Goal: Use online tool/utility: Utilize a website feature to perform a specific function

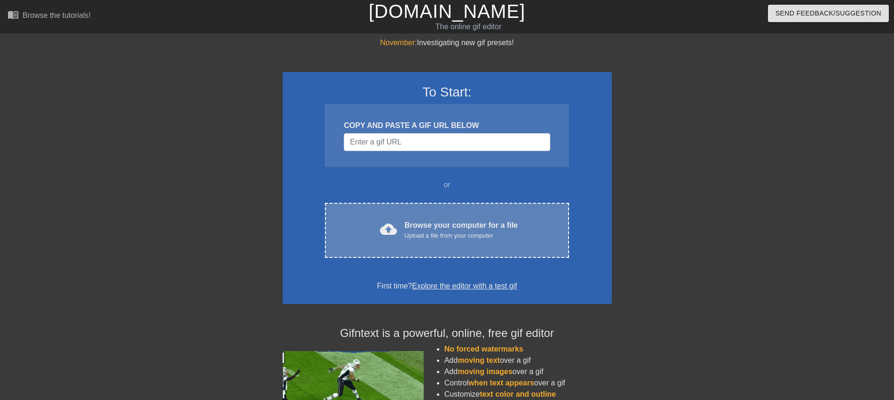
click at [449, 223] on div "Browse your computer for a file Upload a file from your computer" at bounding box center [461, 230] width 113 height 21
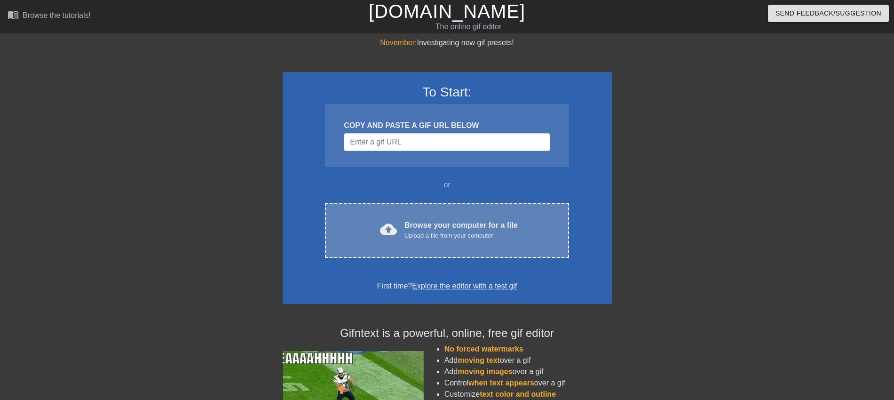
click at [442, 223] on div "Browse your computer for a file Upload a file from your computer" at bounding box center [461, 230] width 113 height 21
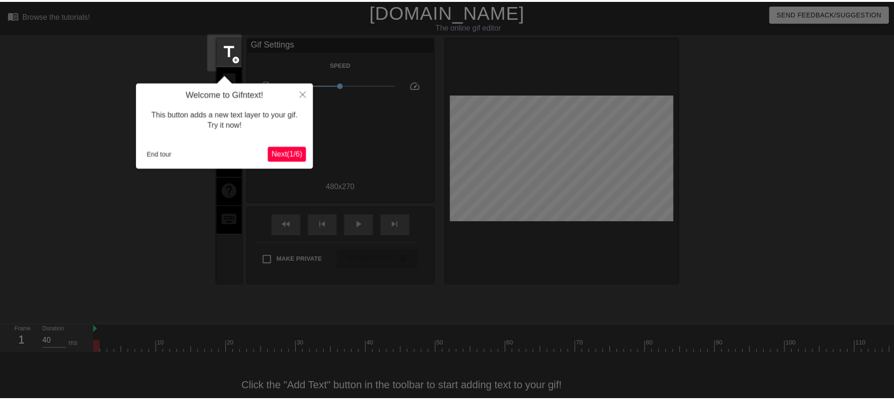
scroll to position [23, 0]
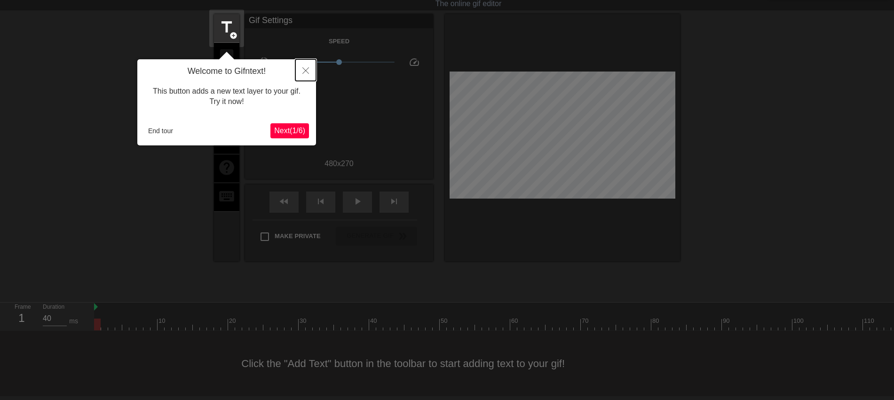
click at [307, 73] on icon "Close" at bounding box center [305, 70] width 7 height 7
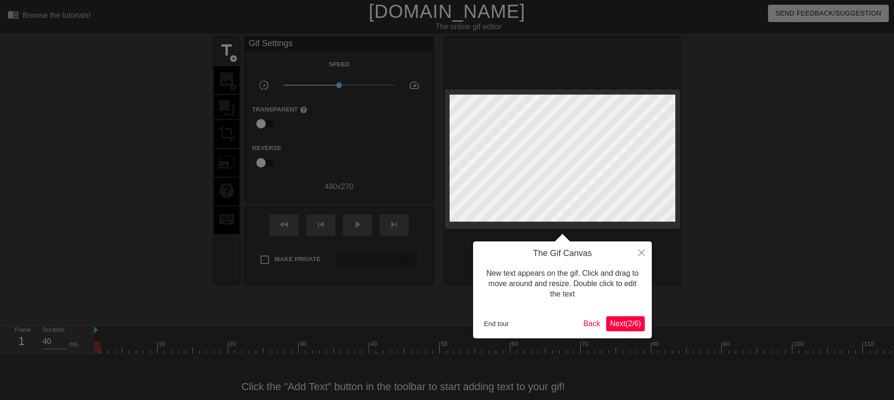
click at [632, 323] on span "Next ( 2 / 6 )" at bounding box center [625, 323] width 31 height 8
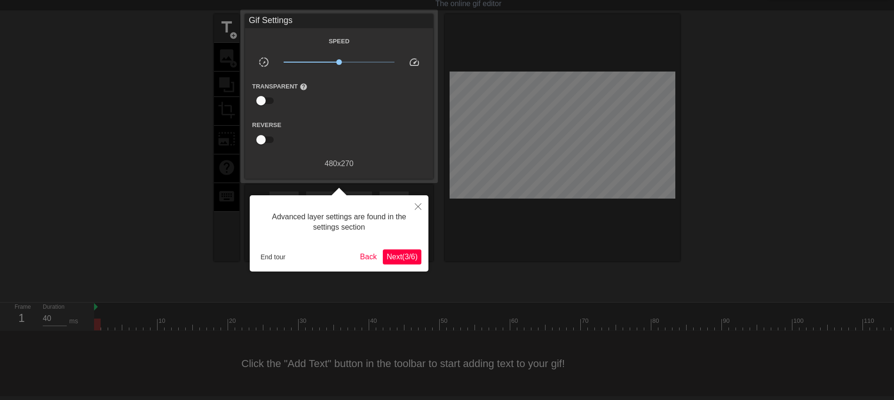
click at [398, 254] on span "Next ( 3 / 6 )" at bounding box center [402, 257] width 31 height 8
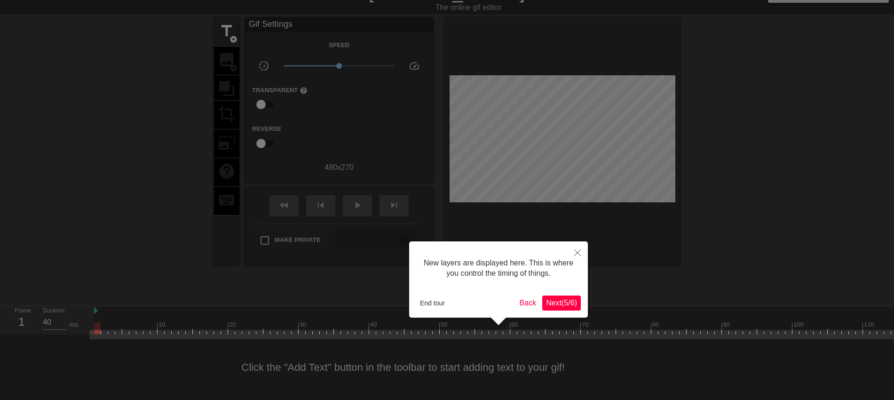
click at [577, 299] on span "Next ( 5 / 6 )" at bounding box center [561, 303] width 31 height 8
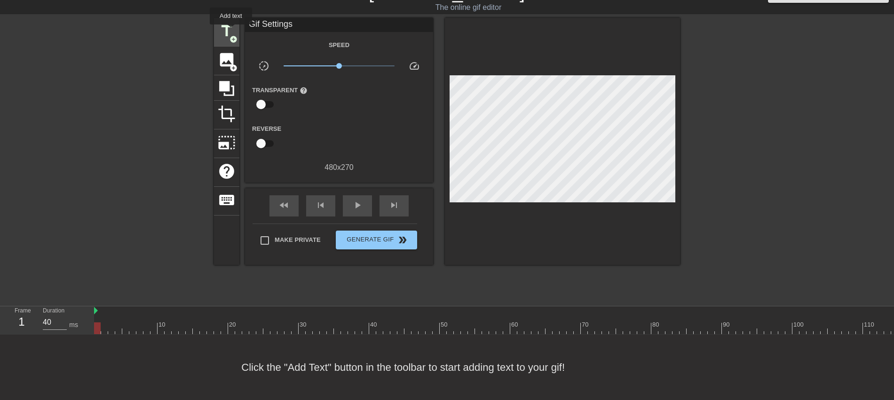
click at [231, 31] on span "title" at bounding box center [227, 31] width 18 height 18
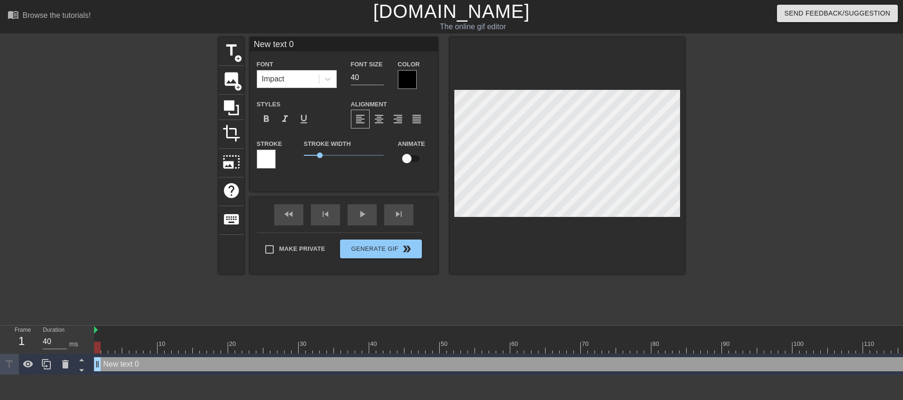
scroll to position [1, 3]
type input "New text"
type textarea "New text"
type input "New text"
type textarea "New text"
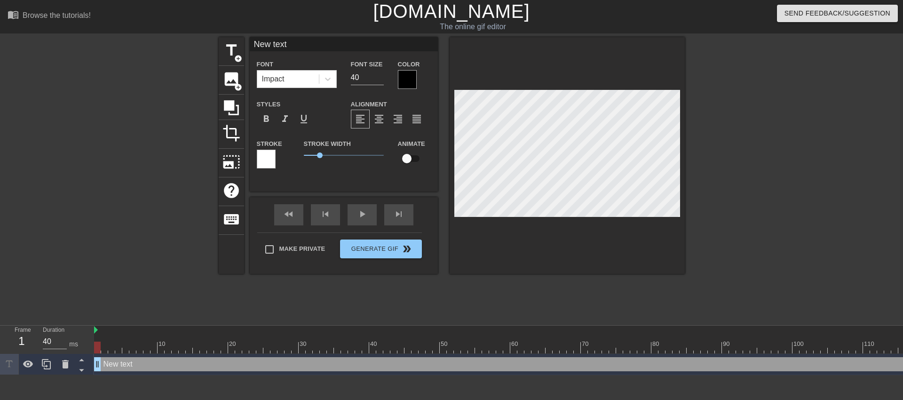
type input "New tex"
type textarea "New tex"
type input "New te"
type textarea "New te"
type input "New t"
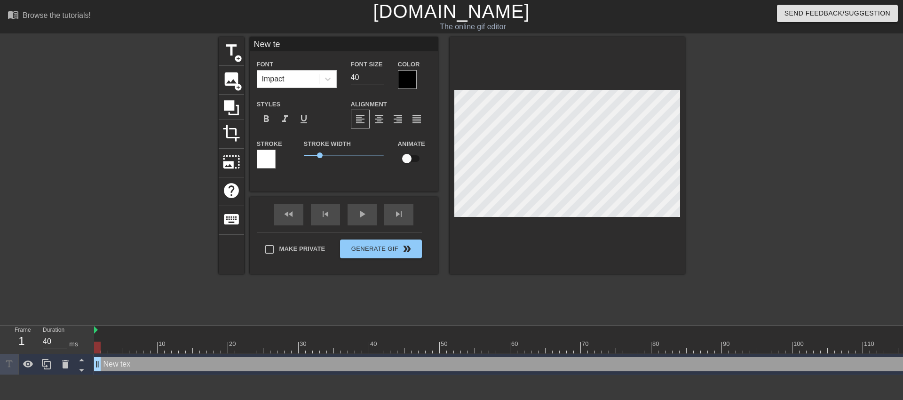
type textarea "New t"
type input "New"
type textarea "New"
type input "New"
type textarea "New"
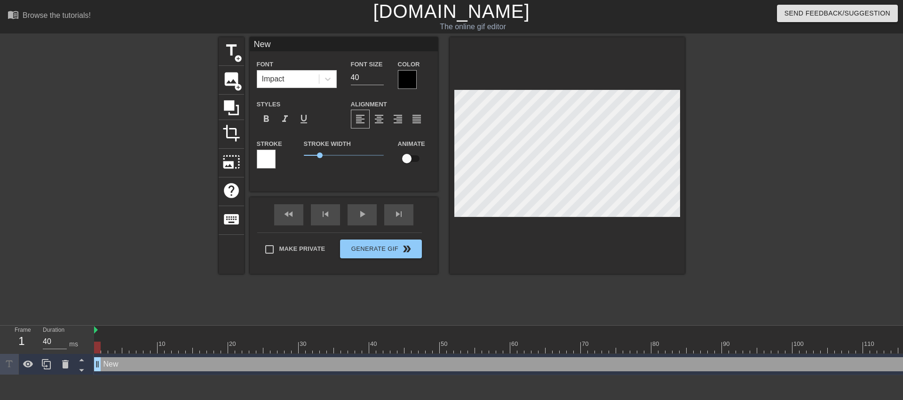
type input "Ne"
type textarea "Ne"
type input "N"
type textarea "N"
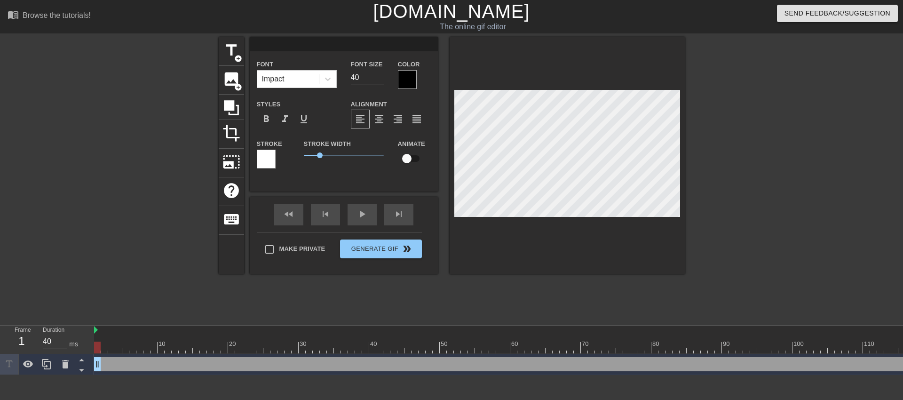
type input "8"
type textarea "8"
type input "8"
type textarea "8"
type input "8 a"
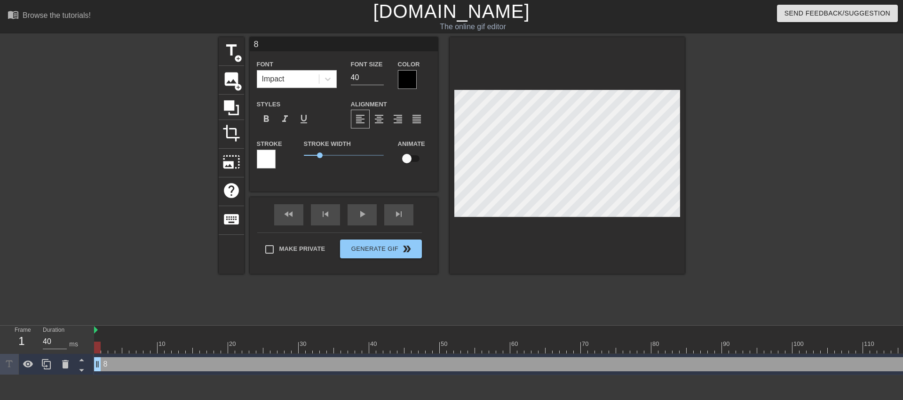
type textarea "8 a"
type input "8 a8"
type textarea "8 a8"
type input "8 a84"
type textarea "8 a84"
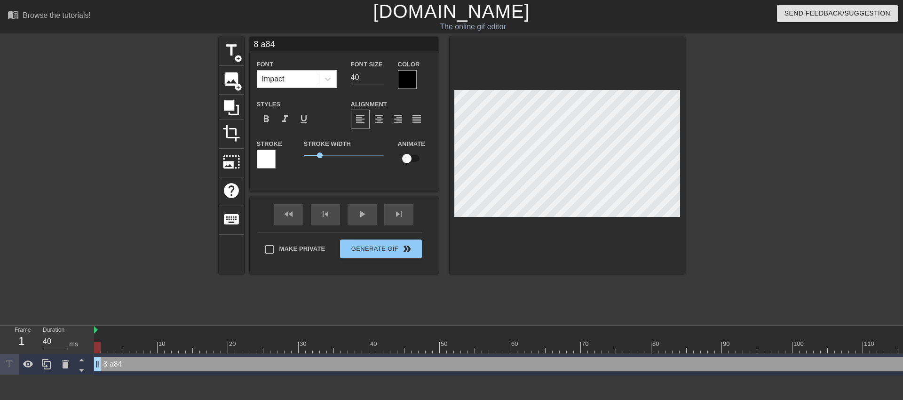
type input "8 a8"
type textarea "8 a8"
type input "8 a"
type textarea "8 a"
type input "8"
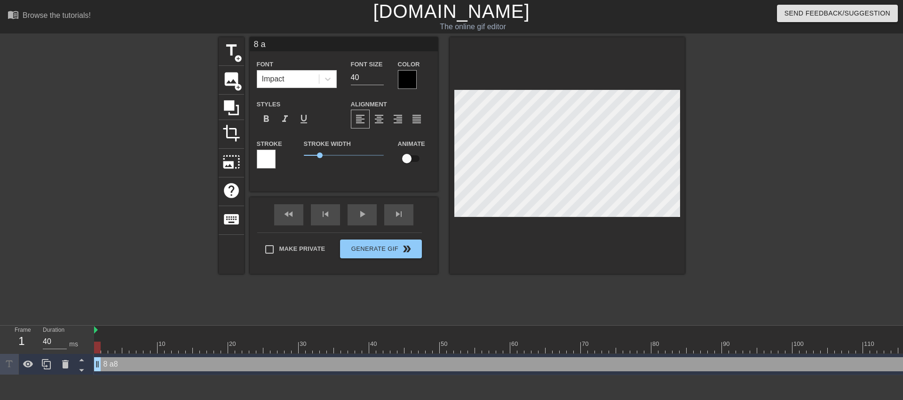
type textarea "8"
type input "8"
type textarea "8"
type input "ㄚ"
type textarea "ㄚ"
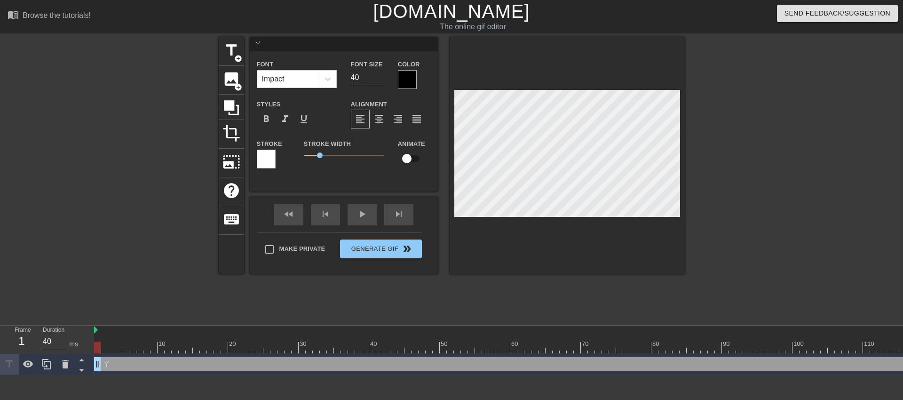
type input "阿"
type textarea "阿"
type input "阿ㄇ"
type textarea "阿ㄇ"
type input "阿ㄇㄚ"
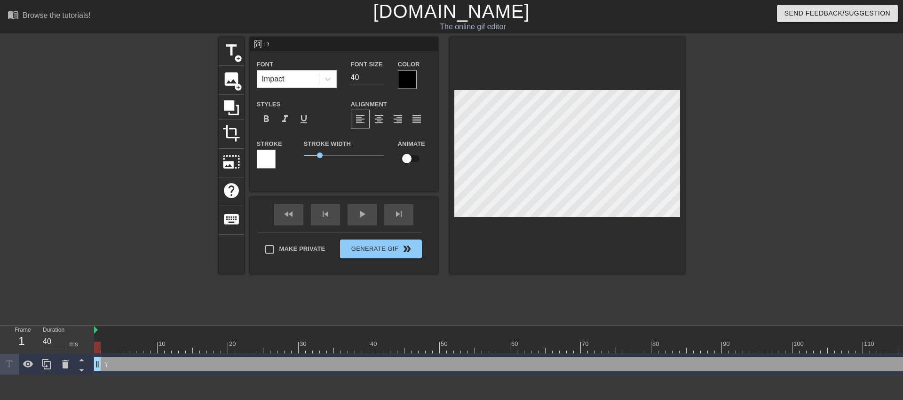
type textarea "阿ㄇㄚ"
type input "阿罵"
type textarea "阿罵"
type input "阿"
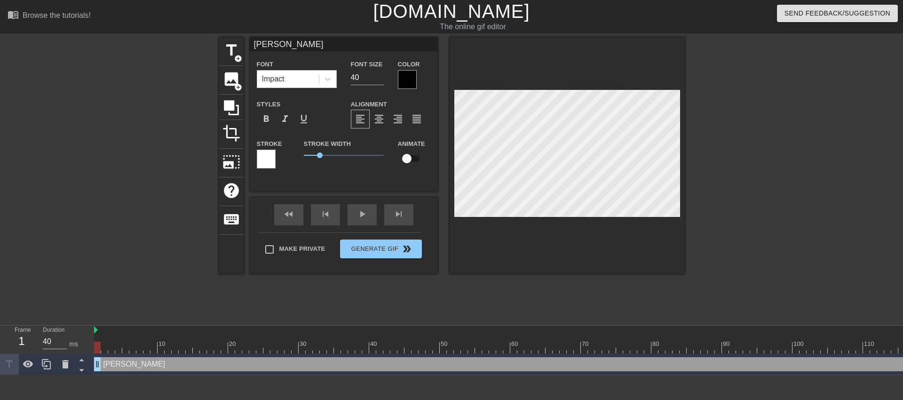
type textarea "阿"
type input "阿ㄇ"
type textarea "阿ㄇ"
type input "阿ㄇㄚ"
type textarea "阿ㄇㄚ"
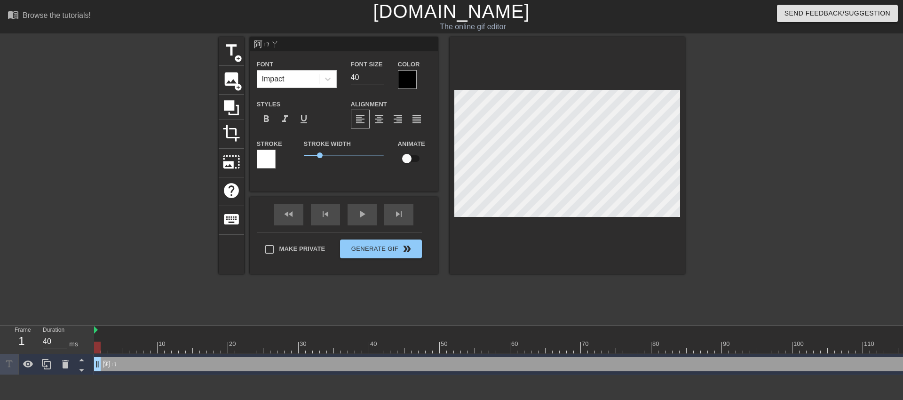
type input "阿嬤"
type textarea "阿嬤"
type input "阿嬤"
type textarea "阿嬤"
type input "阿嬤 ㄨ"
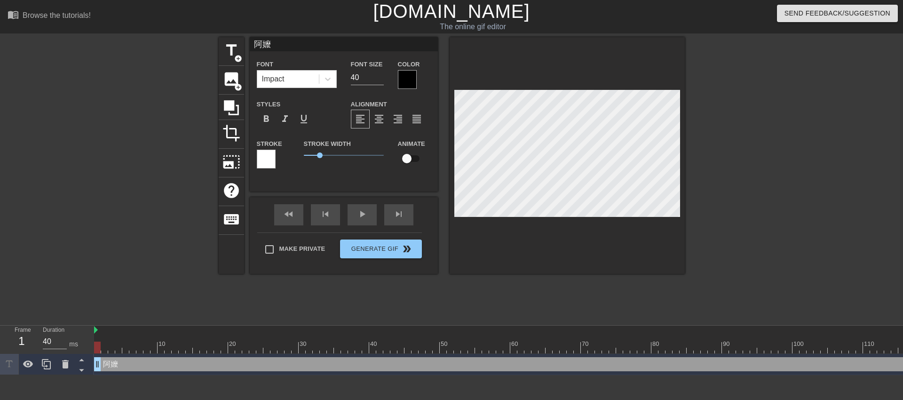
type textarea "阿嬤 ㄨ"
type input "阿嬤 ㄨㄛ"
type textarea "阿嬤 ㄨㄛ"
type input "阿嬤 我"
type textarea "阿嬤 我"
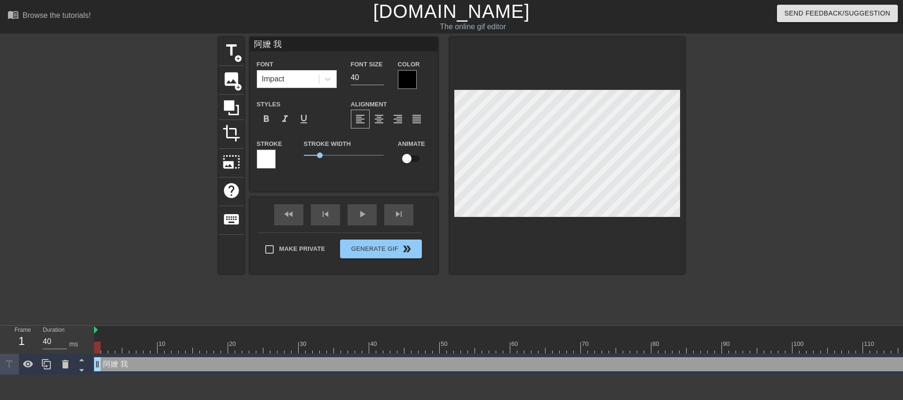
type input "阿嬤 我ㄨ"
type textarea "阿嬤 我ㄨ"
type input "阿嬤 我ㄏㄨ"
type textarea "阿嬤 我ㄏㄨ"
type input "阿嬤 我ㄏㄨㄟ"
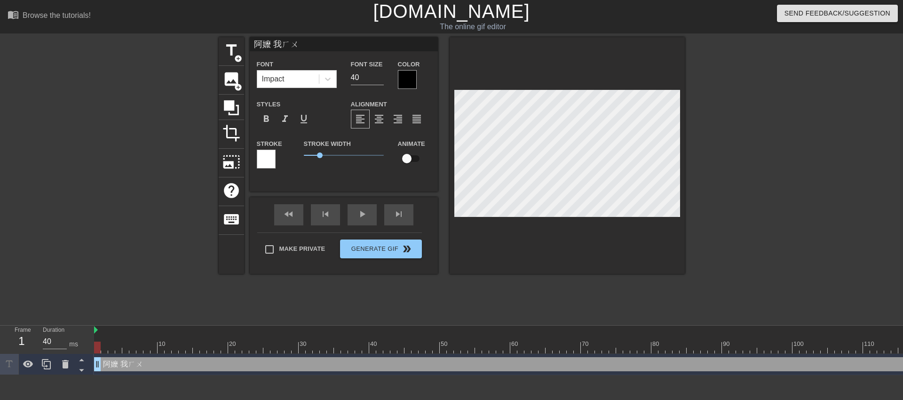
type textarea "阿嬤 我ㄏㄨㄟ"
type input "阿嬤 我會"
type textarea "阿嬤 我會"
type input "阿嬤 我會ㄞ"
type textarea "阿嬤 我會ㄞ"
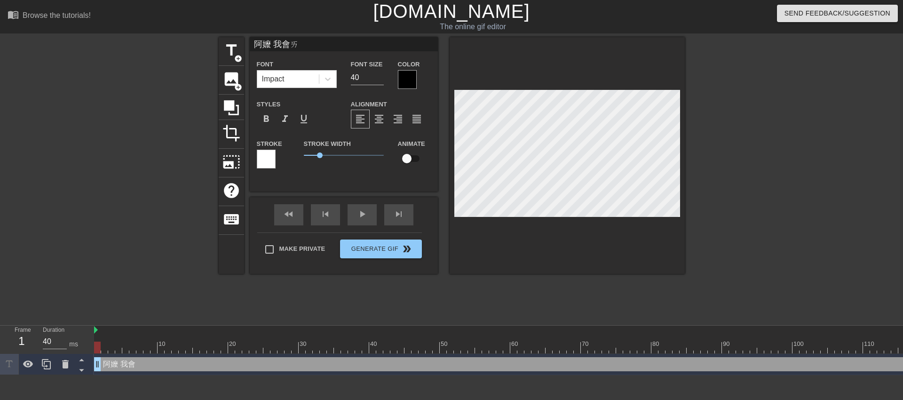
type input "阿嬤 我會ㄌㄞ"
type textarea "阿嬤 我會ㄌㄞ"
type input "阿嬤 我會來"
type textarea "阿嬤 我會來"
type input "阿嬤 我會來ㄧ"
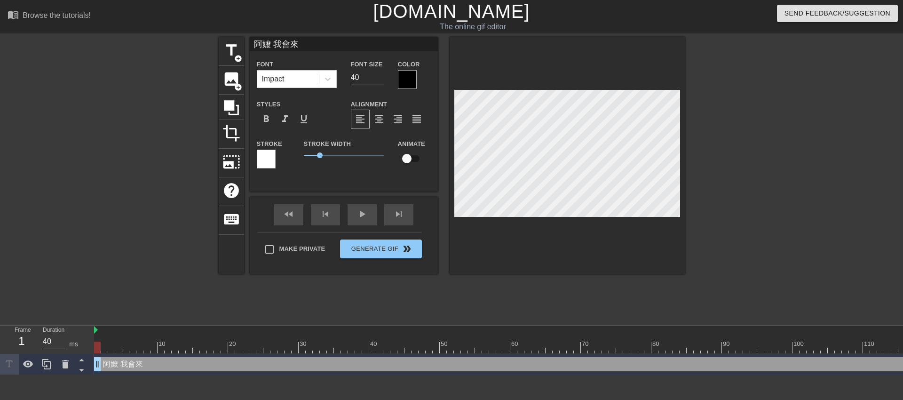
type textarea "阿嬤 我會來ㄧ"
type input "阿嬤 我會來ㄐㄧ"
type textarea "阿嬤 我會來ㄐㄧ"
type input "阿嬤 我會來ㄐㄧㄡ"
type textarea "阿嬤 我會來ㄐㄧㄡ"
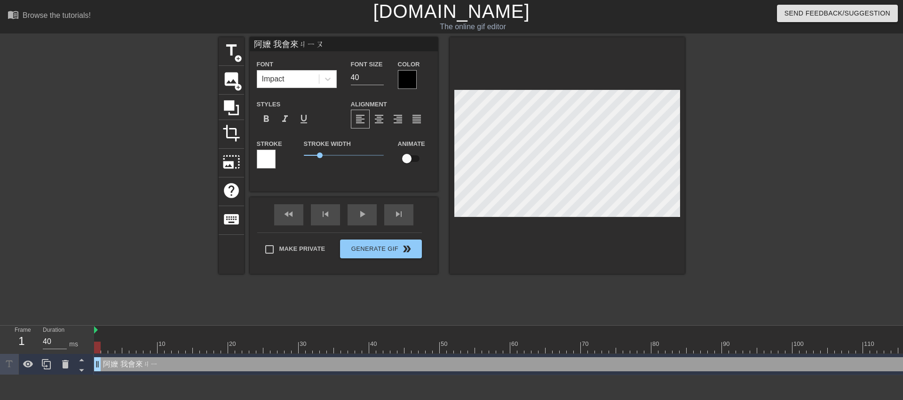
type input "阿嬤 我會來救"
type textarea "阿嬤 我會來救"
type input "阿嬤 我會來救ㄋ"
type textarea "阿嬤 我會來救ㄋ"
type input "阿嬤 我會來救ㄋㄧ"
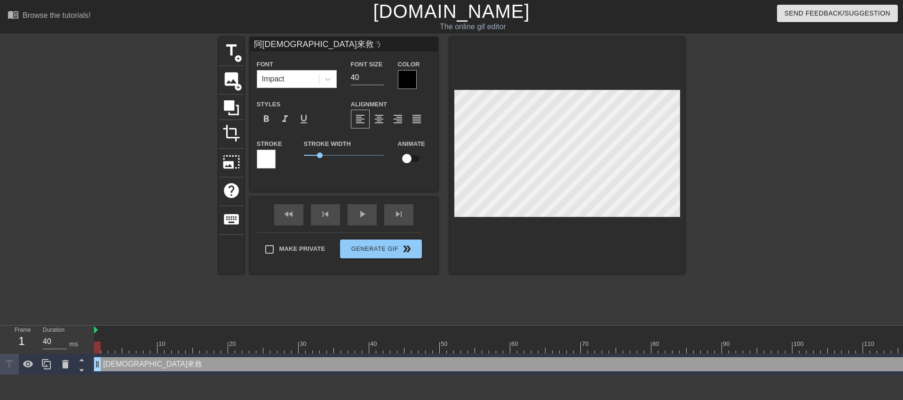
type textarea "阿嬤 我會來救ㄋㄧ"
type input "阿嬤 我會來救你"
type textarea "阿嬤 我會來救你"
type input "阿嬤 我會來救你ㄉ"
type textarea "阿嬤 我會來救你ㄉ"
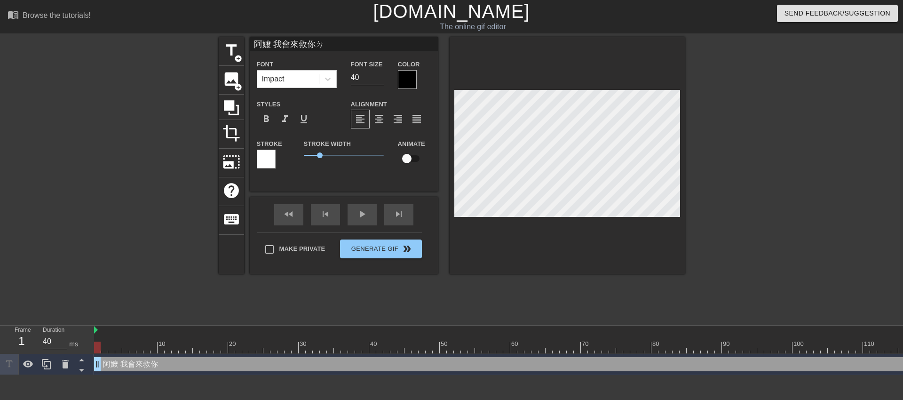
type input "阿嬤 我會來救你ㄉㄜ"
type textarea "阿嬤 我會來救你ㄉㄜ"
type input "阿嬤 我會來救你的"
type textarea "阿嬤 我會來救你的!"
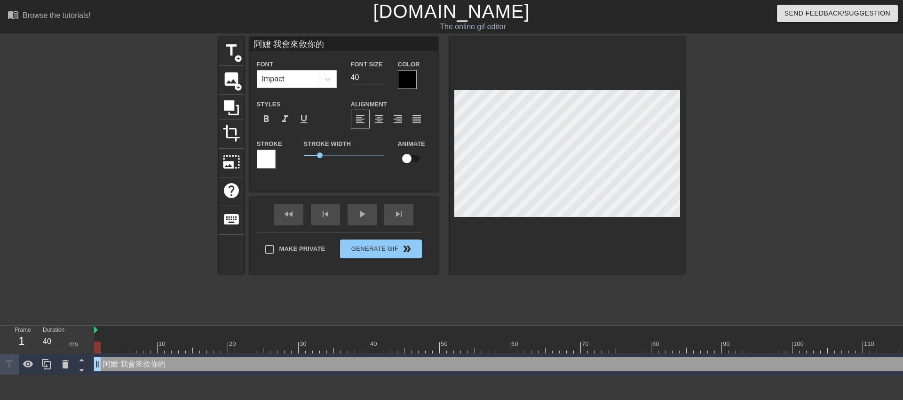
type input "阿嬤 我會來救你的!@"
type textarea "阿嬤 我會來救你的!@"
type input "阿嬤 我會來救你的!"
type textarea "阿嬤 我會來救你的!"
type input "阿嬤 會來救你的!"
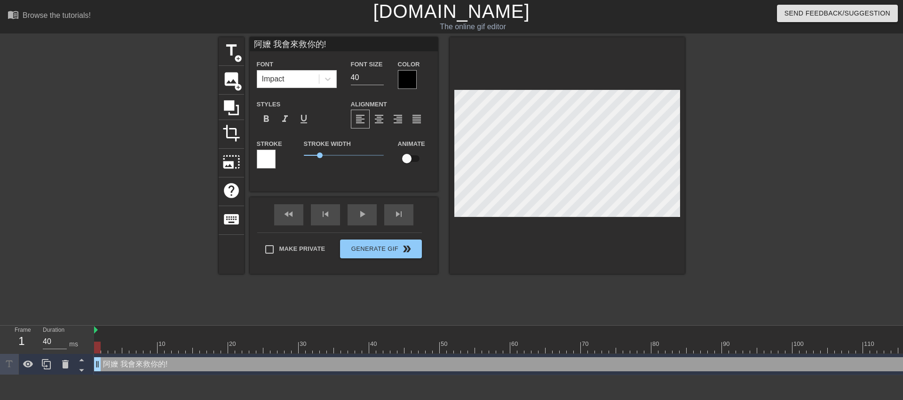
type textarea "阿嬤 會來救你的!"
type input "阿嬤 ㄧ會來救你的!"
type textarea "阿嬤 ㄧ會來救你的!"
type input "阿嬤 ㄧㄤ會來救你的!"
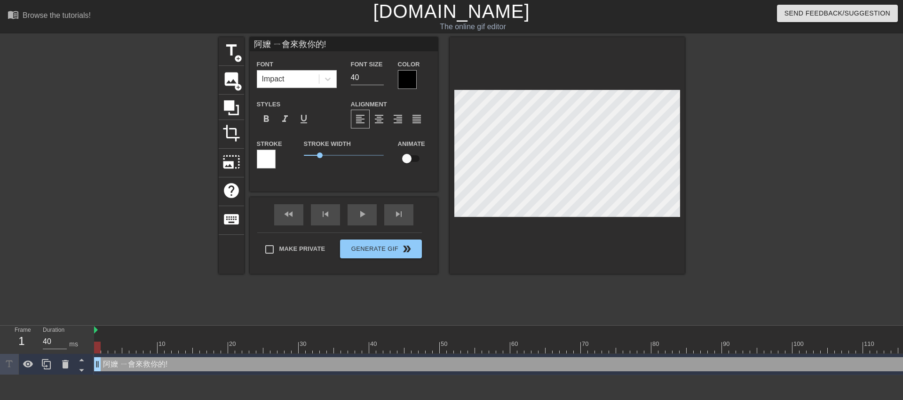
type textarea "阿嬤 ㄧㄤ會來救你的!"
type input "阿嬤 楊惠來救你的!"
type textarea "阿嬤 楊惠來救你的!"
type input "阿嬤 會來救你的!"
type textarea "阿嬤 會來救你的!"
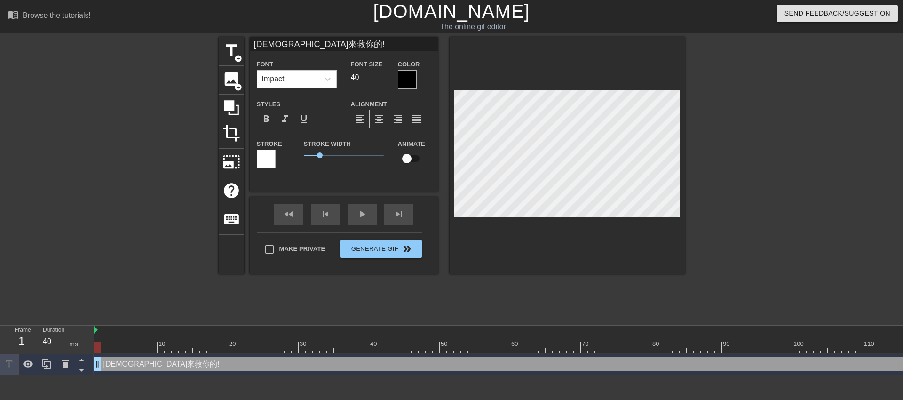
type input "阿嬤 ㄧ會來救你的!"
type textarea "阿嬤 ㄧ會來救你的!"
type input "阿嬤 ㄧㄤ會來救你的!"
type textarea "阿嬤 ㄧㄤ會來救你的!"
type input "阿嬤 楊會來救你的!"
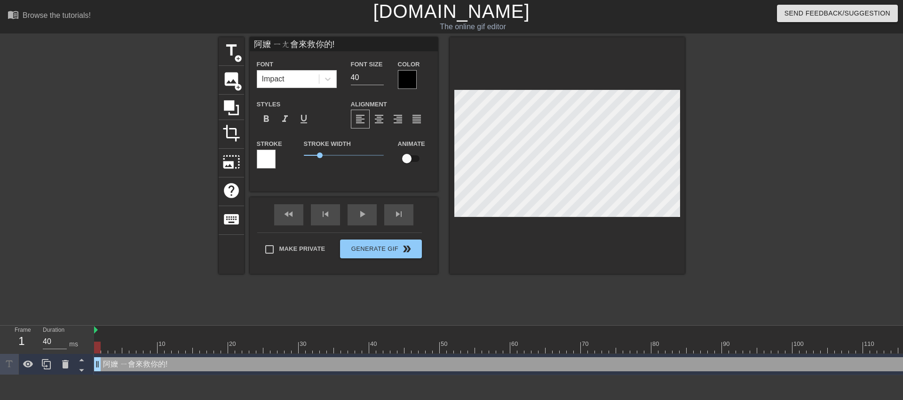
type textarea "阿嬤 楊會來救你的!"
type input "阿嬤 羊會來救你的!"
type textarea "阿嬤 羊會來救你的!"
click at [403, 85] on div at bounding box center [407, 79] width 19 height 19
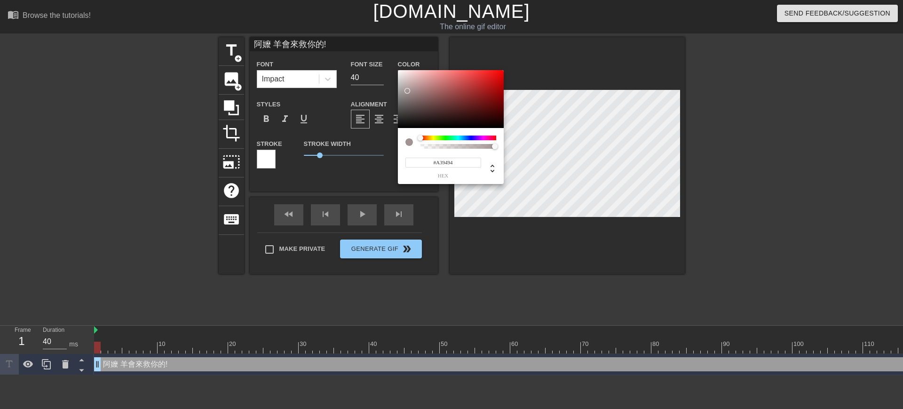
type input "#FFFFFF"
drag, startPoint x: 405, startPoint y: 86, endPoint x: 367, endPoint y: 28, distance: 69.2
click at [367, 28] on div "#FFFFFF hex" at bounding box center [451, 204] width 903 height 409
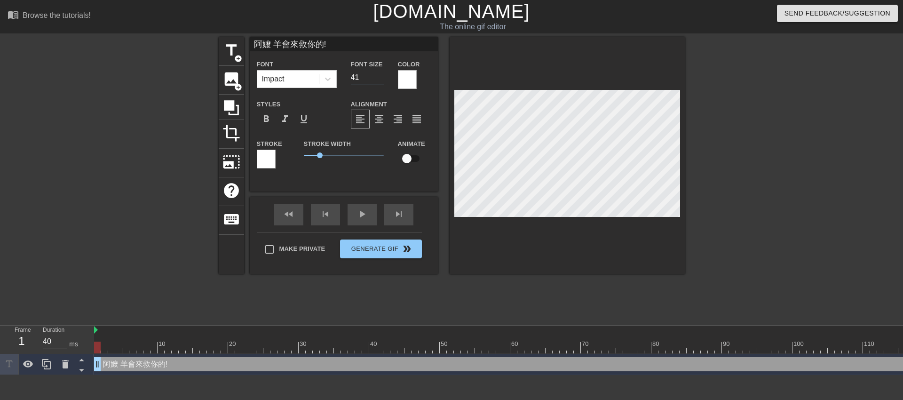
click at [379, 76] on input "41" at bounding box center [367, 77] width 33 height 15
click at [379, 76] on input "42" at bounding box center [367, 77] width 33 height 15
click at [380, 76] on input "45" at bounding box center [367, 77] width 33 height 15
click at [380, 76] on input "46" at bounding box center [367, 77] width 33 height 15
click at [380, 76] on input "47" at bounding box center [367, 77] width 33 height 15
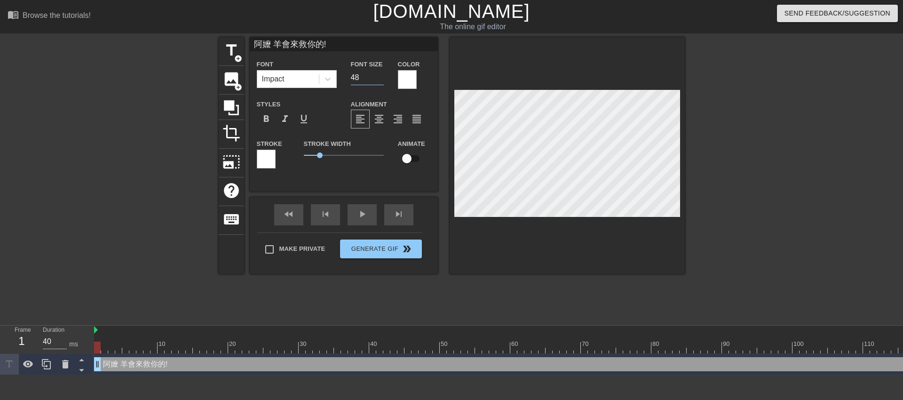
click at [380, 76] on input "48" at bounding box center [367, 77] width 33 height 15
click at [380, 76] on input "49" at bounding box center [367, 77] width 33 height 15
click at [380, 76] on input "50" at bounding box center [367, 77] width 33 height 15
click at [380, 76] on input "51" at bounding box center [367, 77] width 33 height 15
click at [380, 76] on input "52" at bounding box center [367, 77] width 33 height 15
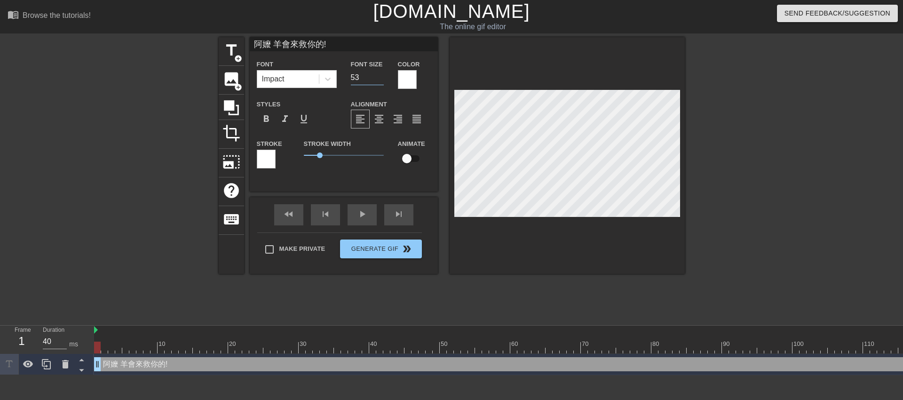
click at [380, 76] on input "53" at bounding box center [367, 77] width 33 height 15
click at [380, 76] on input "54" at bounding box center [367, 77] width 33 height 15
type input "55"
click at [380, 76] on input "55" at bounding box center [367, 77] width 33 height 15
drag, startPoint x: 97, startPoint y: 368, endPoint x: 85, endPoint y: 361, distance: 14.0
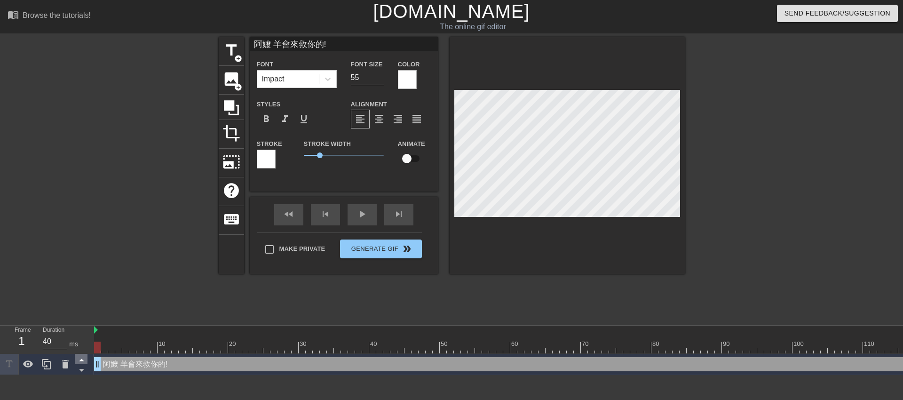
click at [85, 361] on div "Frame 1 Duration 40 ms 10 20 30 40 50 60 70 80 90 100 110 120 130 140 150" at bounding box center [451, 350] width 903 height 49
drag, startPoint x: 899, startPoint y: 366, endPoint x: 741, endPoint y: 373, distance: 157.7
click at [741, 373] on div "阿嬤 羊會來救你的! drag_handle drag_handle" at bounding box center [686, 364] width 1185 height 21
drag, startPoint x: 523, startPoint y: 367, endPoint x: 513, endPoint y: 366, distance: 9.9
click at [517, 366] on div "阿嬤 羊會來救你的! drag_handle drag_handle" at bounding box center [686, 364] width 1185 height 14
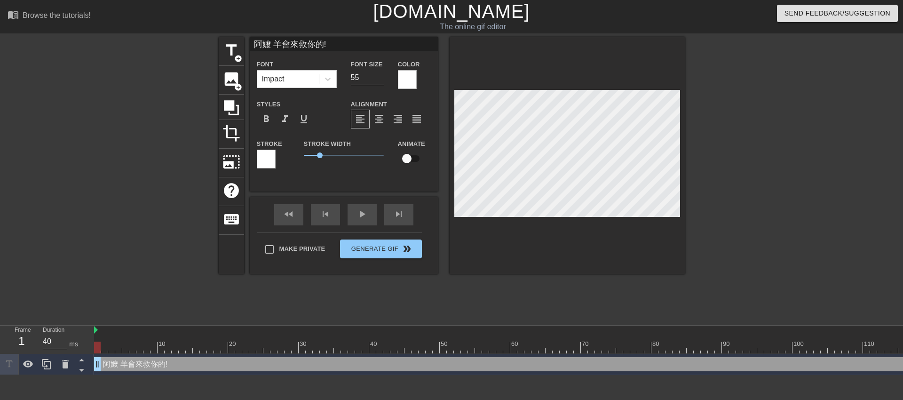
click at [188, 357] on div "阿嬤 羊會來救你的! drag_handle drag_handle" at bounding box center [686, 364] width 1185 height 14
click at [98, 216] on div at bounding box center [136, 178] width 141 height 282
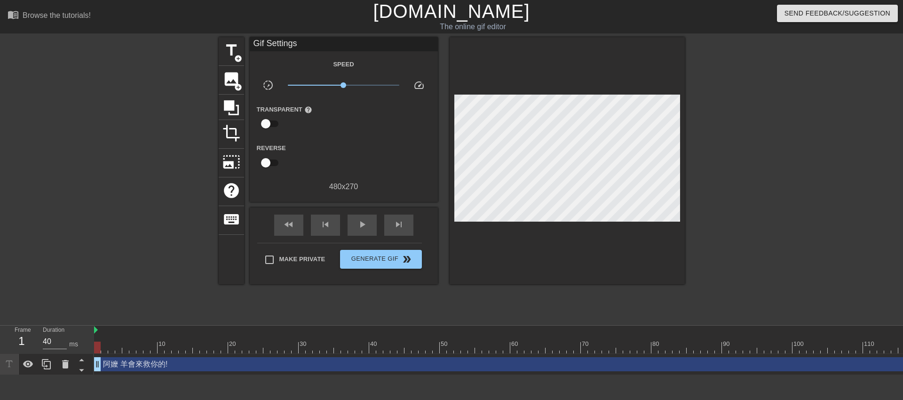
click at [175, 367] on div "阿嬤 羊會來救你的! drag_handle drag_handle" at bounding box center [686, 364] width 1185 height 14
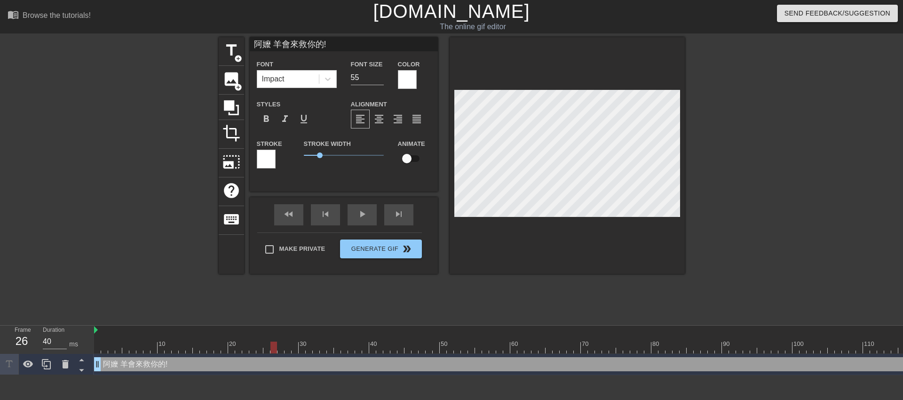
click at [275, 348] on div at bounding box center [686, 348] width 1185 height 12
drag, startPoint x: 885, startPoint y: 359, endPoint x: 827, endPoint y: 366, distance: 58.8
click at [827, 366] on div "阿嬤 羊會來救你的! drag_handle drag_handle" at bounding box center [686, 364] width 1185 height 14
drag, startPoint x: 827, startPoint y: 366, endPoint x: 648, endPoint y: 369, distance: 178.8
click at [648, 369] on div "阿嬤 羊會來救你的! drag_handle drag_handle" at bounding box center [686, 364] width 1185 height 14
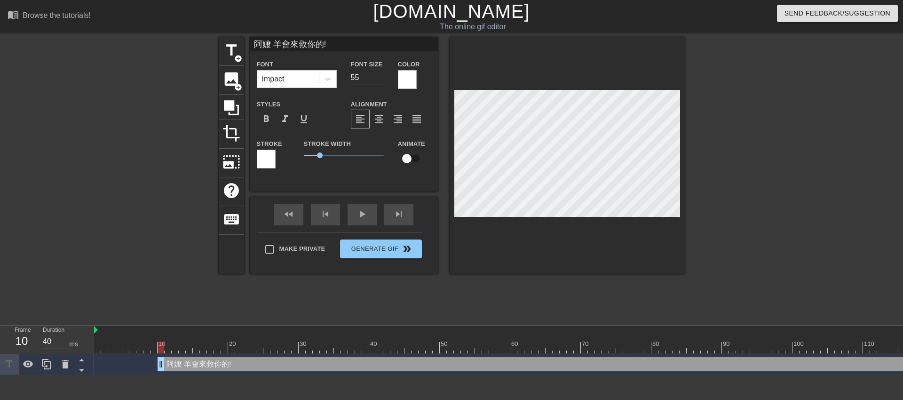
drag, startPoint x: 96, startPoint y: 364, endPoint x: 161, endPoint y: 364, distance: 65.4
drag, startPoint x: 161, startPoint y: 364, endPoint x: 193, endPoint y: 367, distance: 32.1
drag, startPoint x: 193, startPoint y: 367, endPoint x: 262, endPoint y: 376, distance: 69.3
click at [262, 375] on html "menu_book Browse the tutorials! Gifntext.com The online gif editor Send Feedbac…" at bounding box center [451, 187] width 903 height 375
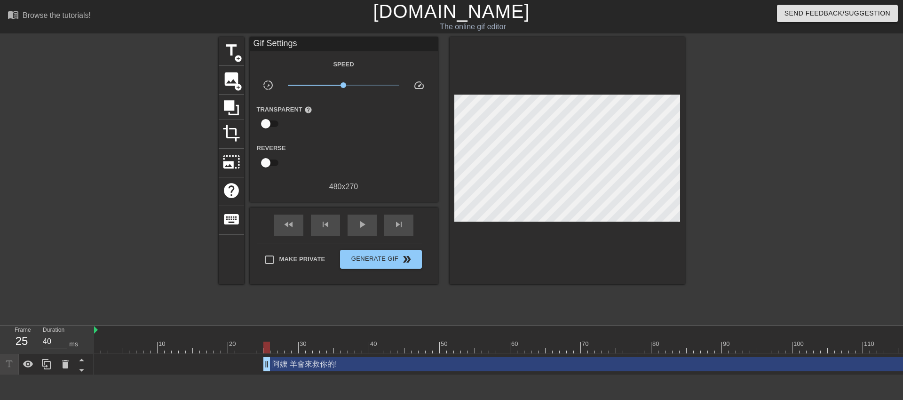
drag, startPoint x: 263, startPoint y: 375, endPoint x: 301, endPoint y: 376, distance: 37.7
click at [301, 375] on html "menu_book Browse the tutorials! Gifntext.com The online gif editor Send Feedbac…" at bounding box center [451, 187] width 903 height 375
drag, startPoint x: 264, startPoint y: 366, endPoint x: 307, endPoint y: 366, distance: 43.3
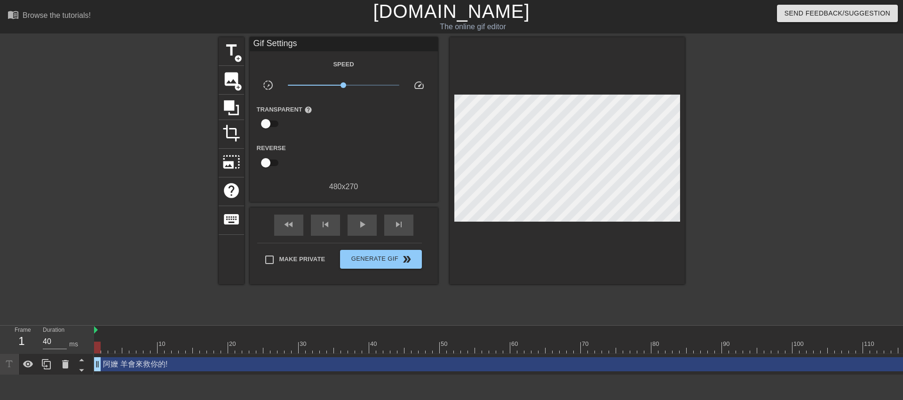
drag, startPoint x: 307, startPoint y: 366, endPoint x: 92, endPoint y: 356, distance: 215.7
click at [92, 356] on div "Frame 1 Duration 40 ms 10 20 30 40 50 60 70 80 90 100 110 120 130 140 150" at bounding box center [451, 350] width 903 height 49
drag, startPoint x: 895, startPoint y: 366, endPoint x: 827, endPoint y: 369, distance: 67.8
click at [827, 369] on div "阿嬤 羊會來救你的! drag_handle drag_handle" at bounding box center [686, 364] width 1185 height 14
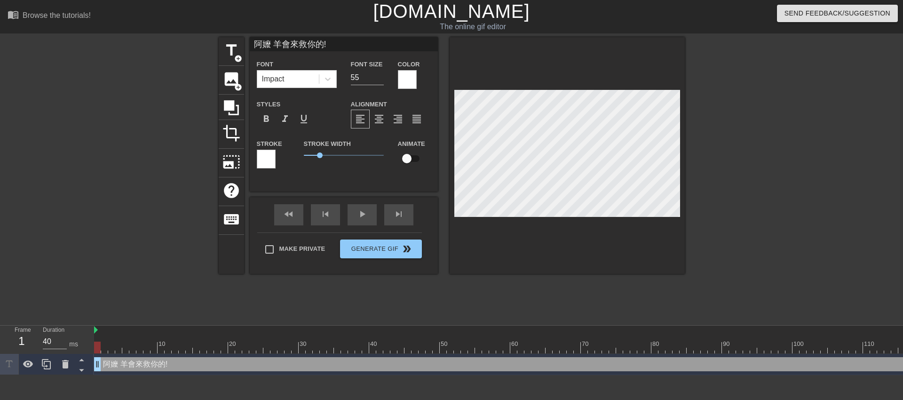
click at [894, 361] on div "阿嬤 羊會來救你的! drag_handle drag_handle" at bounding box center [686, 364] width 1185 height 14
click at [150, 369] on div "阿嬤 羊會來救你的! drag_handle drag_handle" at bounding box center [686, 364] width 1185 height 14
click at [116, 366] on div "阿嬤 羊會來救你的! drag_handle drag_handle" at bounding box center [686, 364] width 1185 height 14
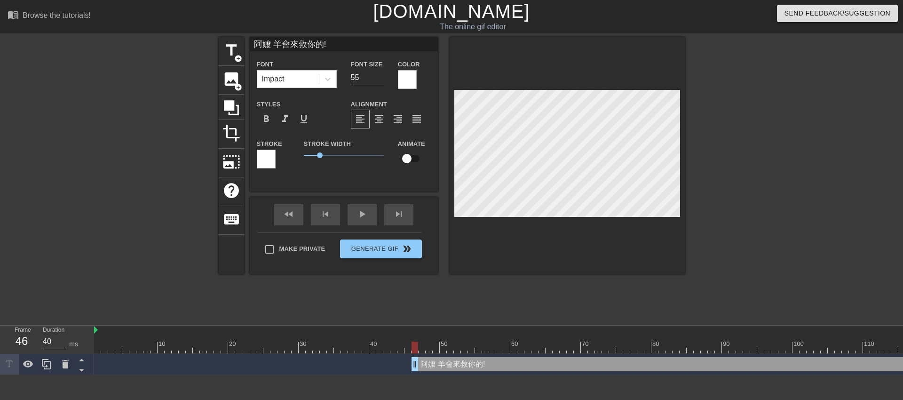
drag, startPoint x: 96, startPoint y: 366, endPoint x: 545, endPoint y: 385, distance: 448.7
click at [545, 375] on html "menu_book Browse the tutorials! Gifntext.com The online gif editor Send Feedbac…" at bounding box center [451, 187] width 903 height 375
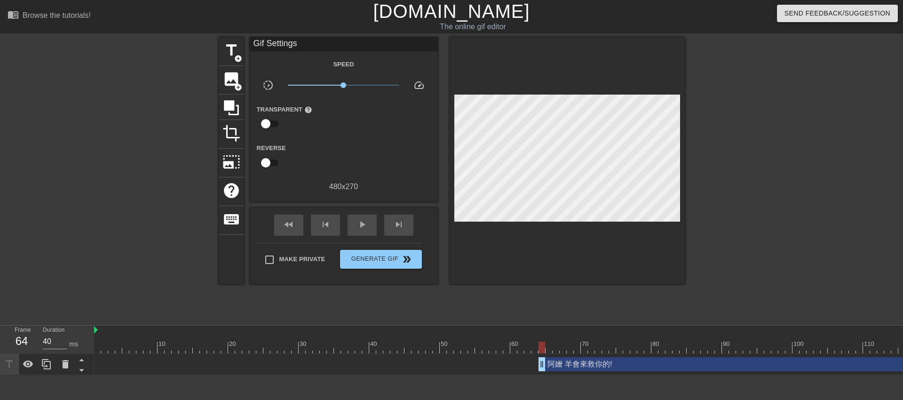
drag, startPoint x: 545, startPoint y: 385, endPoint x: 580, endPoint y: 386, distance: 35.8
click at [580, 375] on html "menu_book Browse the tutorials! Gifntext.com The online gif editor Send Feedbac…" at bounding box center [451, 187] width 903 height 375
drag, startPoint x: 540, startPoint y: 367, endPoint x: 737, endPoint y: 375, distance: 196.8
click at [737, 375] on html "menu_book Browse the tutorials! Gifntext.com The online gif editor Send Feedbac…" at bounding box center [451, 187] width 903 height 375
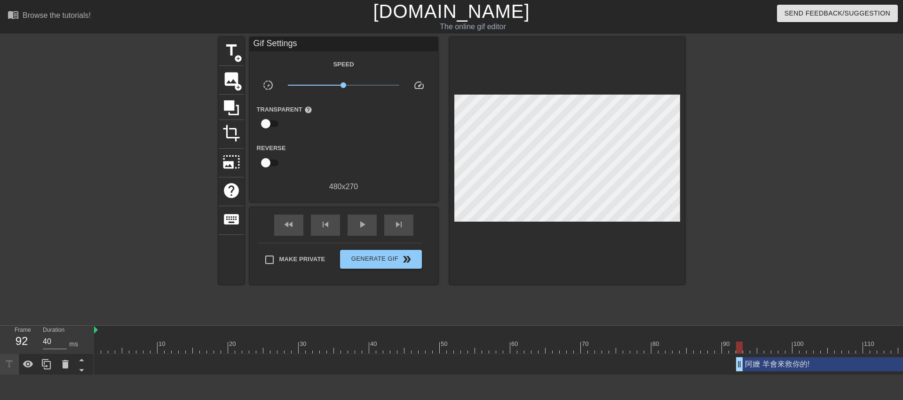
drag, startPoint x: 736, startPoint y: 367, endPoint x: 693, endPoint y: 369, distance: 42.9
click at [693, 369] on div "阿嬤 羊會來救你的! drag_handle drag_handle" at bounding box center [686, 364] width 1185 height 14
drag, startPoint x: 741, startPoint y: 367, endPoint x: 703, endPoint y: 368, distance: 38.1
drag, startPoint x: 703, startPoint y: 368, endPoint x: 668, endPoint y: 366, distance: 35.3
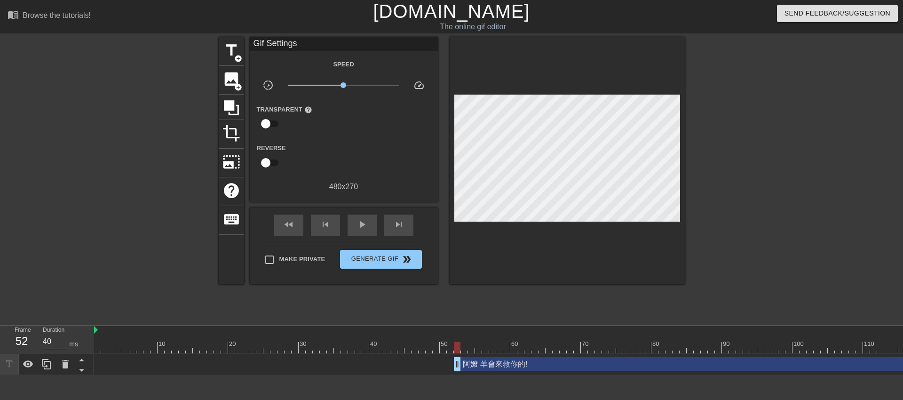
drag, startPoint x: 668, startPoint y: 366, endPoint x: 459, endPoint y: 365, distance: 209.3
drag, startPoint x: 459, startPoint y: 365, endPoint x: 362, endPoint y: 364, distance: 96.9
drag, startPoint x: 364, startPoint y: 364, endPoint x: 219, endPoint y: 358, distance: 145.5
click at [341, 358] on div "阿嬤 羊會來救你的! drag_handle drag_handle" at bounding box center [803, 364] width 924 height 14
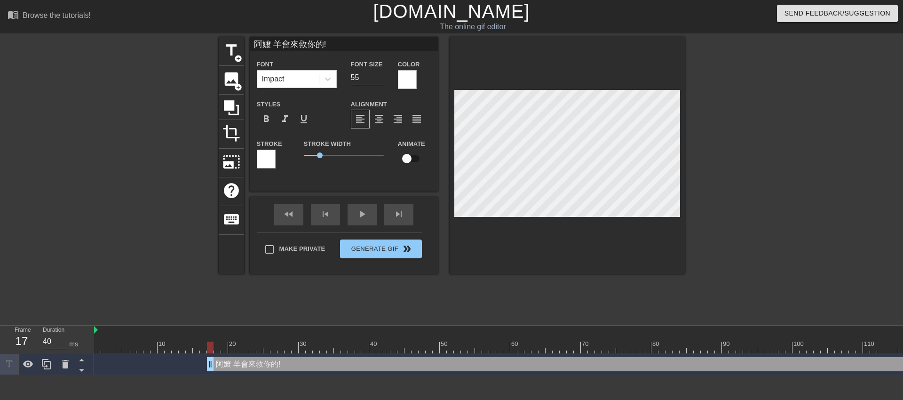
click at [216, 363] on div "阿嬤 羊會來救你的! drag_handle drag_handle" at bounding box center [669, 364] width 924 height 14
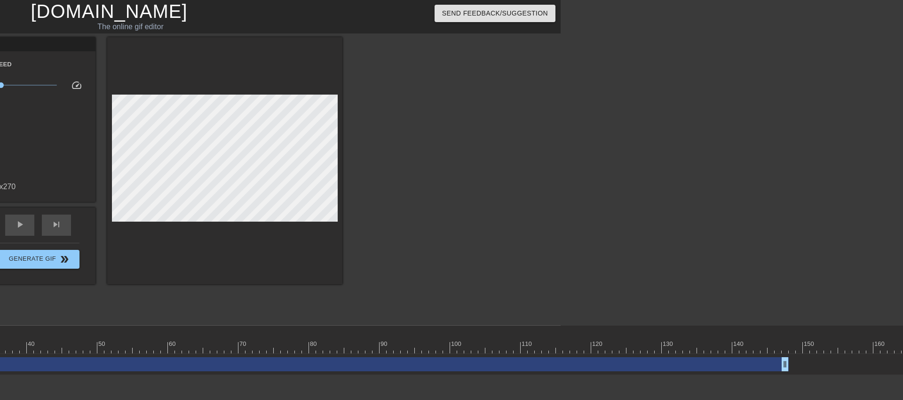
scroll to position [0, 335]
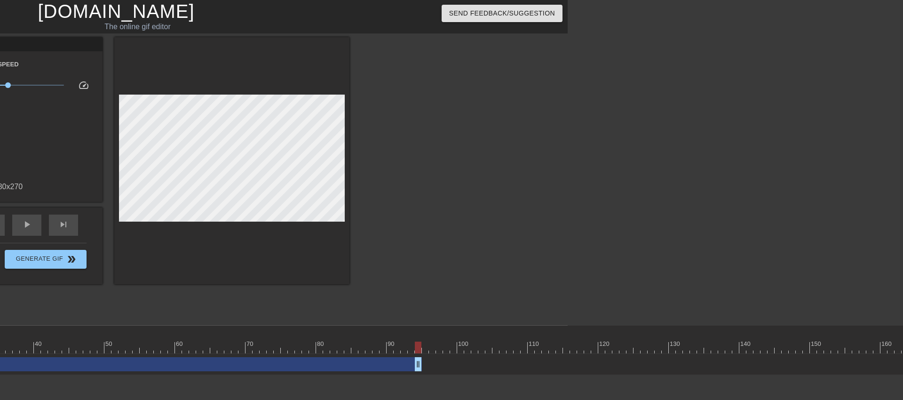
drag, startPoint x: 792, startPoint y: 366, endPoint x: 421, endPoint y: 356, distance: 371.3
click at [421, 356] on div "阿嬤 羊會來救你的! drag_handle drag_handle" at bounding box center [351, 364] width 1185 height 21
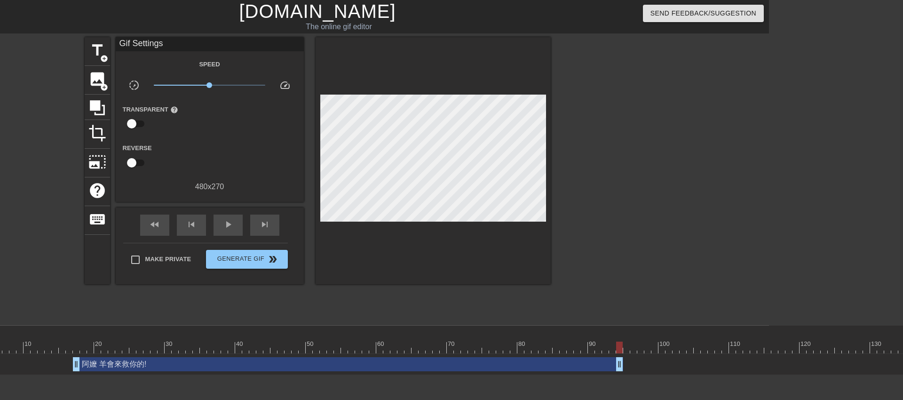
scroll to position [0, 0]
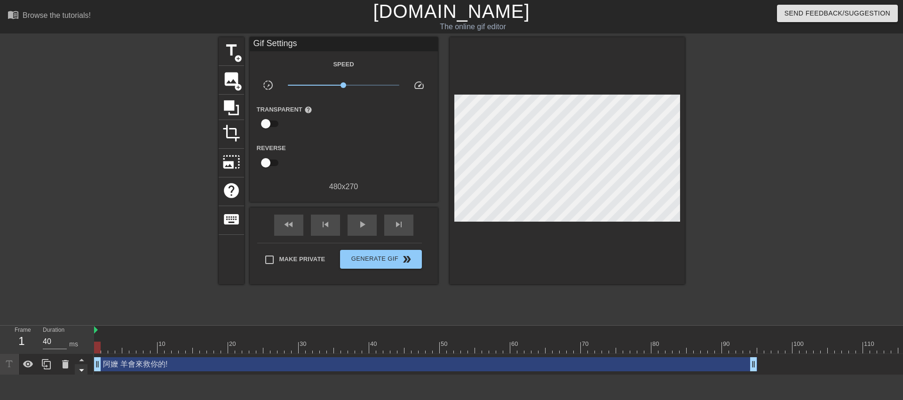
drag, startPoint x: 208, startPoint y: 366, endPoint x: 76, endPoint y: 369, distance: 132.2
click at [76, 369] on div "Frame 1 Duration 40 ms 10 20 30 40 50 60 70 80 90 100 110 120 130 140 150" at bounding box center [451, 350] width 903 height 49
type input "40"
drag, startPoint x: 751, startPoint y: 359, endPoint x: 732, endPoint y: 360, distance: 18.9
click at [231, 56] on span "title" at bounding box center [232, 50] width 18 height 18
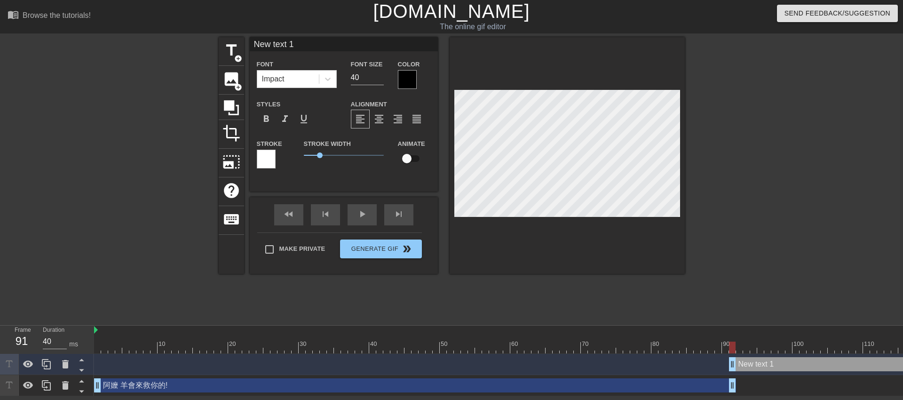
scroll to position [1, 3]
type input "New text"
type textarea "New text"
type input "New text"
type textarea "New text"
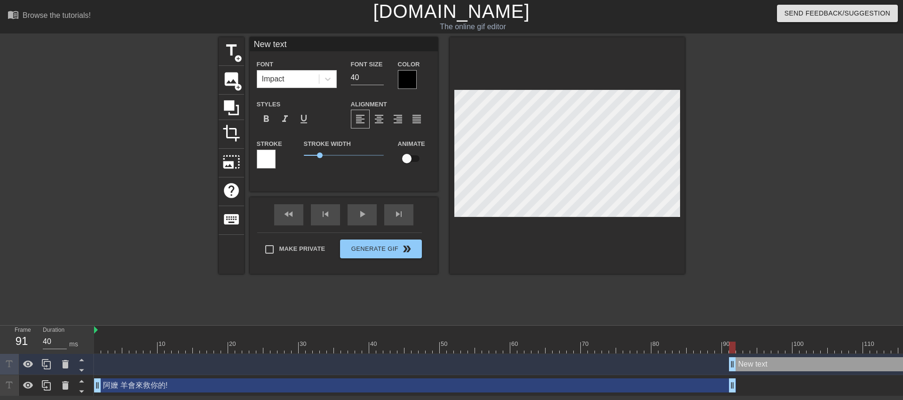
type input "New tex"
type textarea "New tex"
type input "New te"
type textarea "New te"
type input "New t"
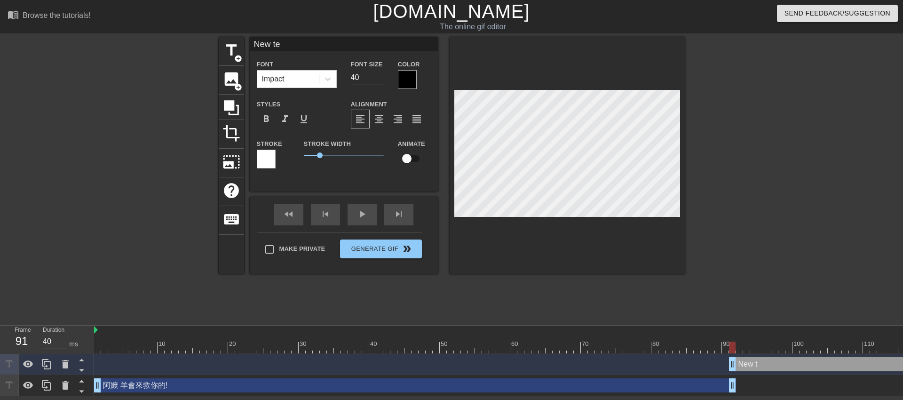
type textarea "New t"
type input "New"
type textarea "New"
type input "New"
type textarea "New"
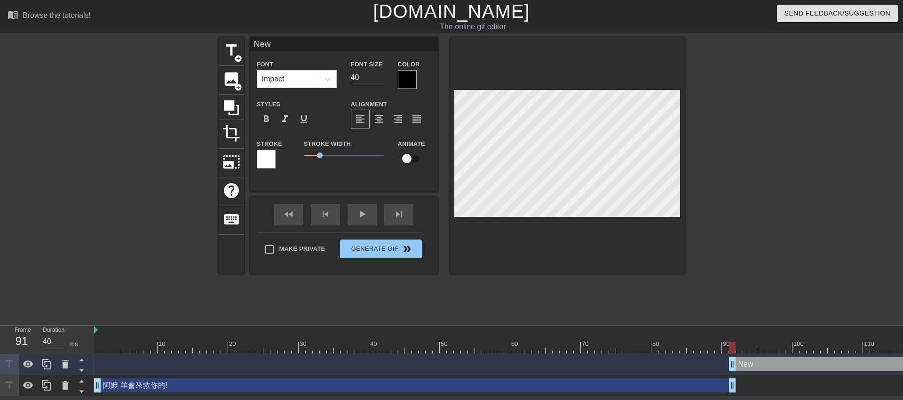
type input "Ne"
type textarea "Ne"
type input "N"
type textarea "N"
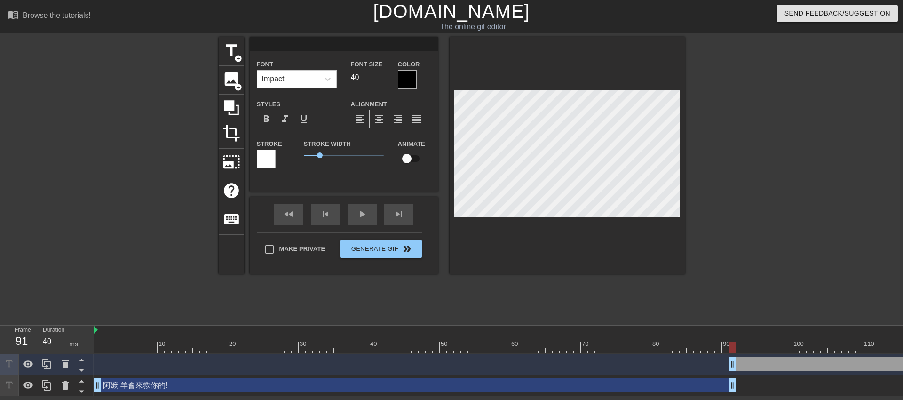
type input "8"
type textarea "8"
type input "ㄚ"
type textarea "ㄚ"
type input "阿"
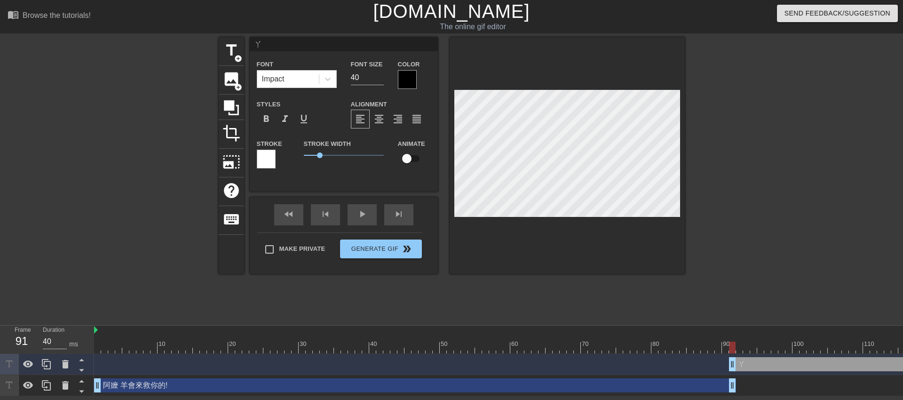
type textarea "阿"
type input "阿ㄇ"
type textarea "阿ㄇ"
type input "阿ㄇㄚ"
type textarea "阿ㄇㄚ"
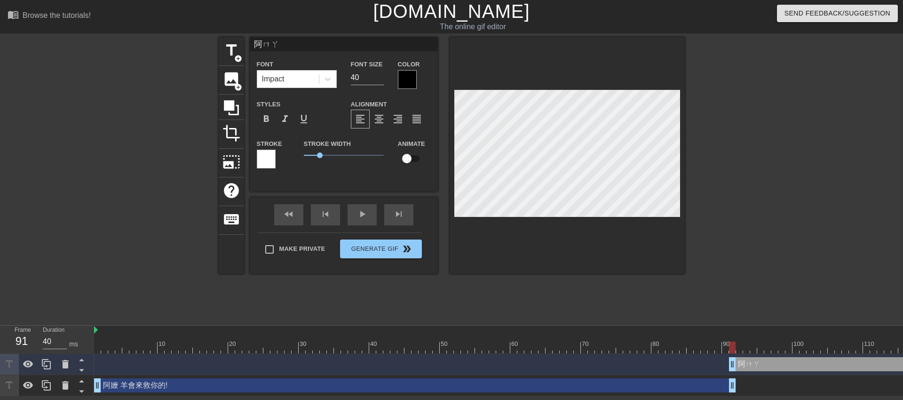
type input "阿罵"
type textarea "阿罵"
type input "阿"
type textarea "阿"
type input "阿ㄇ"
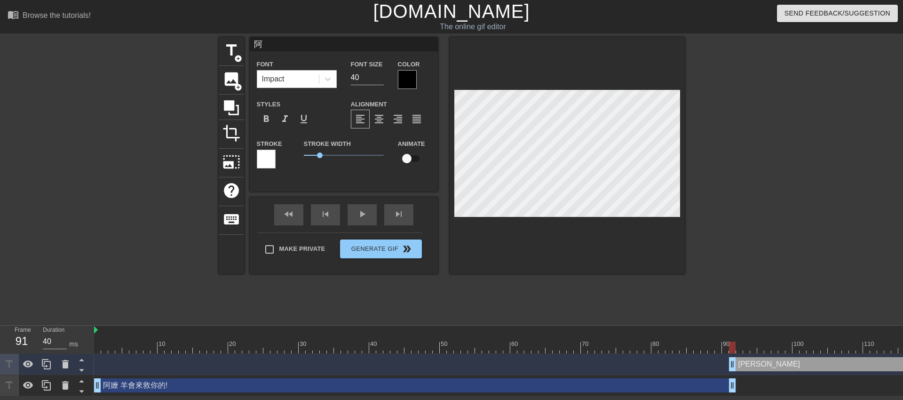
type textarea "阿ㄇ"
type input "阿ㄇㄚ"
type textarea "阿ㄇㄚ"
type input "阿嬤"
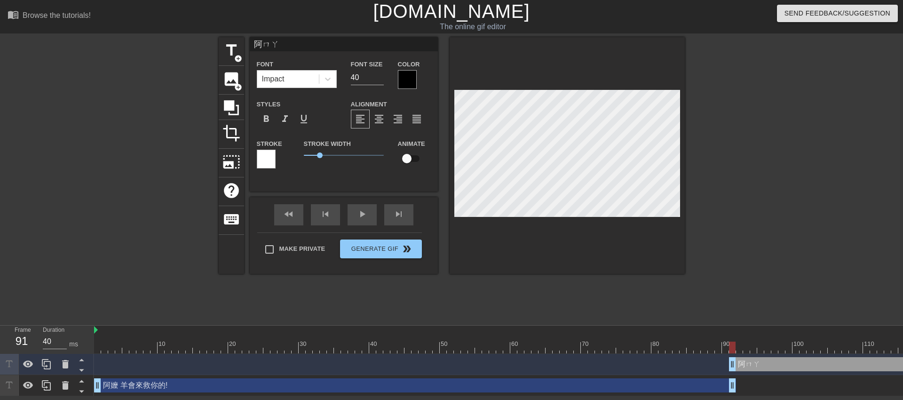
type textarea "阿嬤"
type input "阿嬤"
type textarea "阿嬤"
type input "阿嬤 ㄅ"
type textarea "阿嬤 ㄅ"
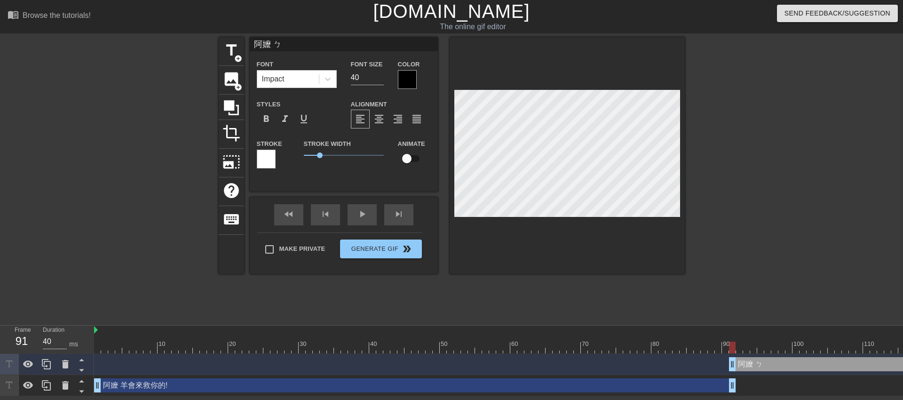
type input "阿嬤 ㄅㄨ"
type textarea "阿嬤 ㄅㄨ"
type input "阿嬤 不"
type textarea "阿嬤 不"
type input "阿嬤 不ㄧ"
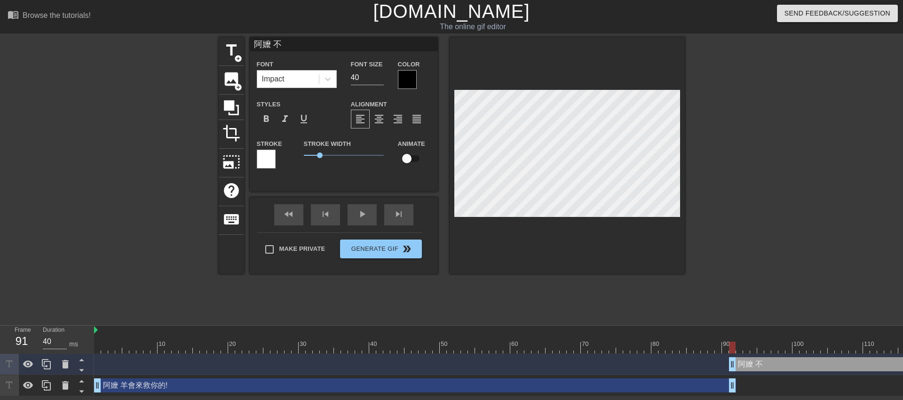
type textarea "阿嬤 不ㄧ"
type input "阿嬤 不ㄧㄠ"
type textarea "阿嬤 不ㄧㄠ"
type input "阿嬤 不要"
type textarea "阿嬤 不要"
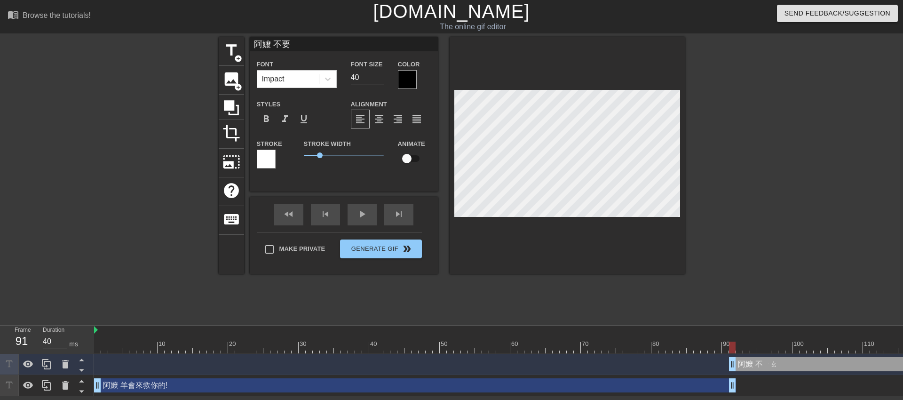
type input "阿嬤 不要ㄗ"
type textarea "阿嬤 不要ㄗ"
type input "阿嬤 不要ㄗㄞ"
type textarea "阿嬤 不要ㄗㄞ"
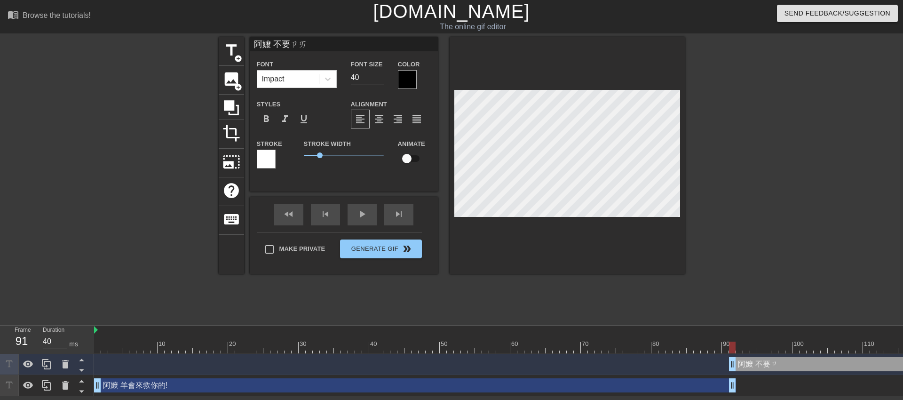
type input "阿嬤 不要在"
type textarea "阿嬤 不要在"
type input "阿嬤 不要在ㄔ"
type textarea "阿嬤 不要在ㄔ"
type input "阿嬤 不要再吃"
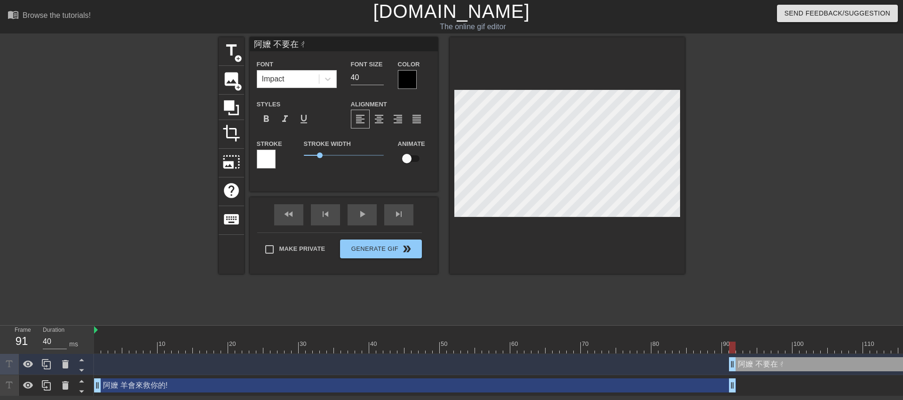
type textarea "阿嬤 不要再吃"
type input "阿嬤 不要在"
type textarea "阿嬤 不要在"
type input "阿嬤 不要"
type textarea "阿嬤 不要"
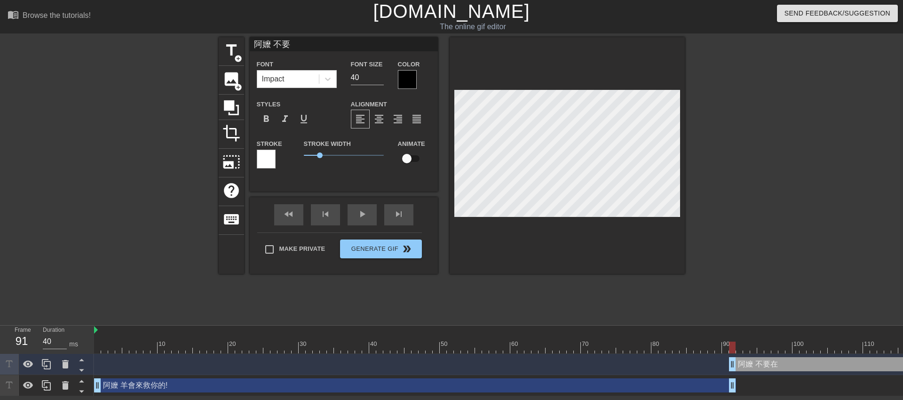
scroll to position [1, 3]
type input "阿嬤 不要ㄗ"
type textarea "阿嬤 不要ㄗ"
type input "阿嬤 不要ㄗㄞ"
type textarea "阿嬤 不要ㄗㄞ"
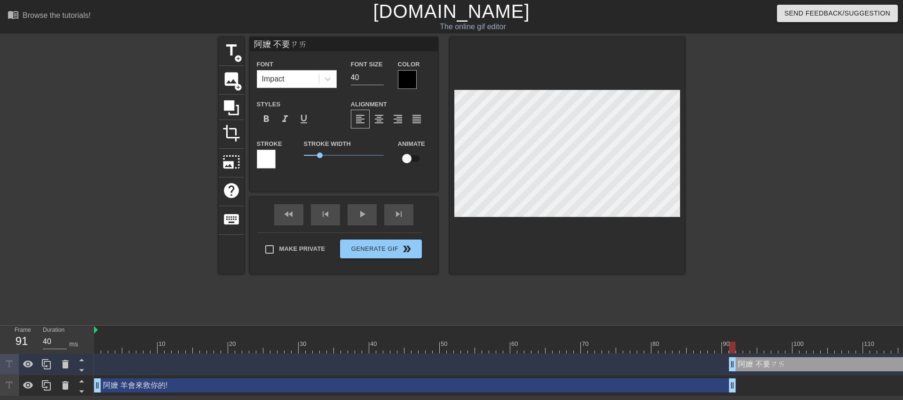
type input "阿嬤 不要ㄗ"
click at [357, 80] on input "40" at bounding box center [367, 77] width 33 height 15
click at [380, 78] on input "39" at bounding box center [367, 77] width 33 height 15
click at [380, 78] on input "38" at bounding box center [367, 77] width 33 height 15
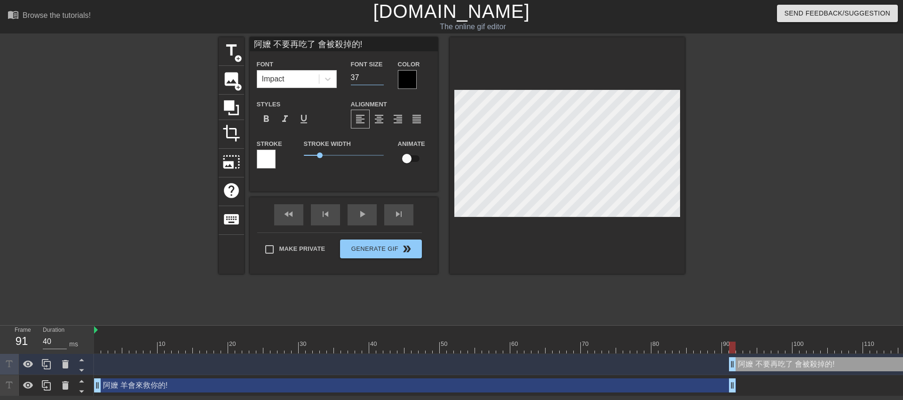
click at [380, 78] on input "37" at bounding box center [367, 77] width 33 height 15
click at [380, 78] on input "36" at bounding box center [367, 77] width 33 height 15
click at [380, 78] on input "35" at bounding box center [367, 77] width 33 height 15
click at [381, 73] on input "36" at bounding box center [367, 77] width 33 height 15
click at [381, 73] on input "37" at bounding box center [367, 77] width 33 height 15
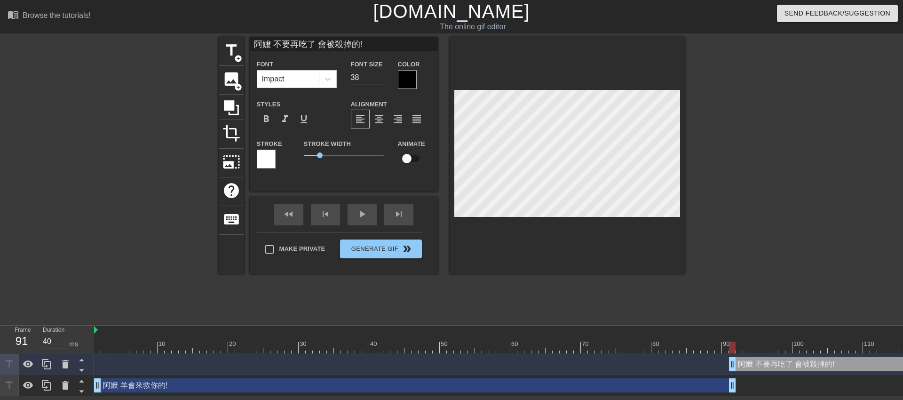
click at [381, 73] on input "38" at bounding box center [367, 77] width 33 height 15
click at [380, 79] on input "37" at bounding box center [367, 77] width 33 height 15
click at [410, 75] on div at bounding box center [407, 79] width 19 height 19
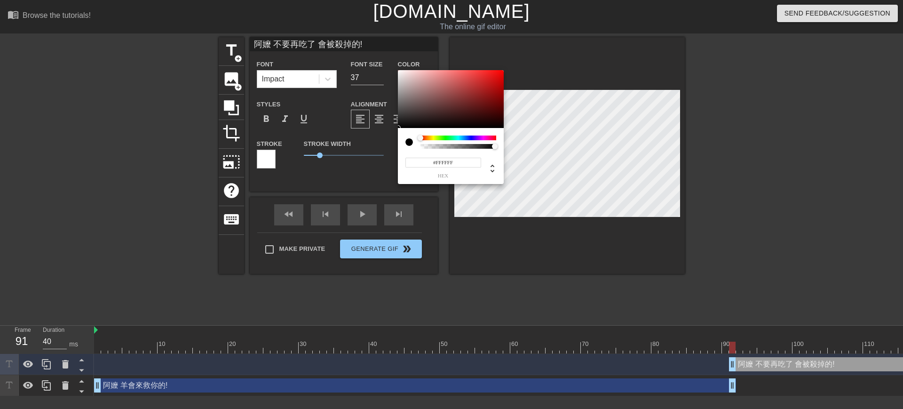
drag, startPoint x: 410, startPoint y: 81, endPoint x: 381, endPoint y: 59, distance: 36.7
click at [381, 59] on div "#FFFFFF hex" at bounding box center [451, 204] width 903 height 409
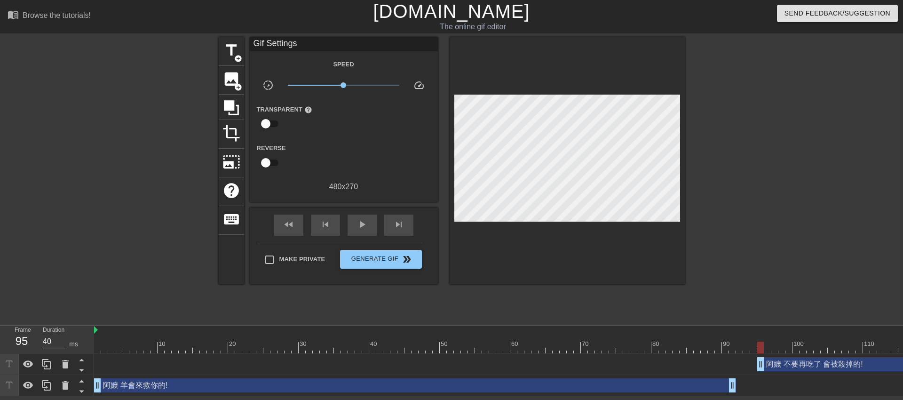
drag, startPoint x: 734, startPoint y: 364, endPoint x: 761, endPoint y: 367, distance: 27.5
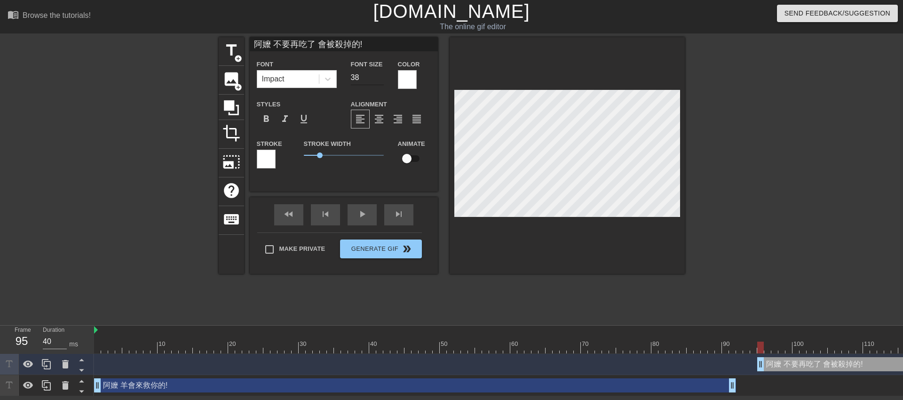
click at [381, 73] on input "38" at bounding box center [367, 77] width 33 height 15
click at [381, 73] on input "39" at bounding box center [367, 77] width 33 height 15
click at [379, 80] on input "38" at bounding box center [367, 77] width 33 height 15
click at [382, 79] on input "37" at bounding box center [367, 77] width 33 height 15
click at [266, 122] on span "format_bold" at bounding box center [266, 118] width 11 height 11
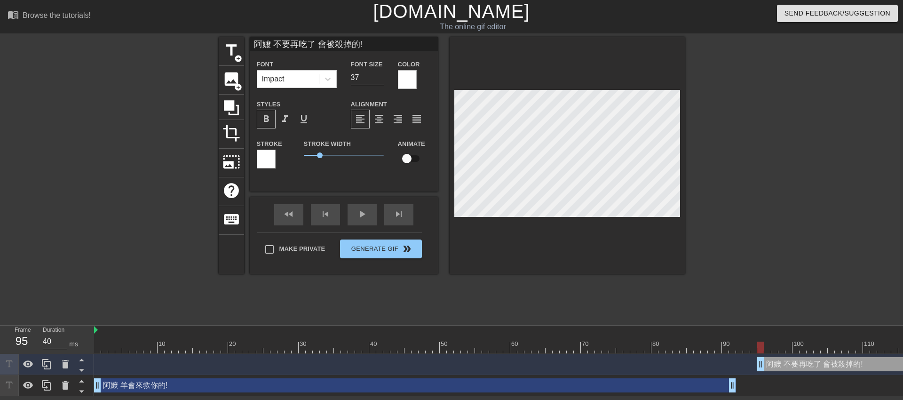
click at [267, 124] on span "format_bold" at bounding box center [266, 118] width 11 height 11
click at [377, 73] on input "38" at bounding box center [367, 77] width 33 height 15
click at [761, 184] on div at bounding box center [766, 178] width 141 height 282
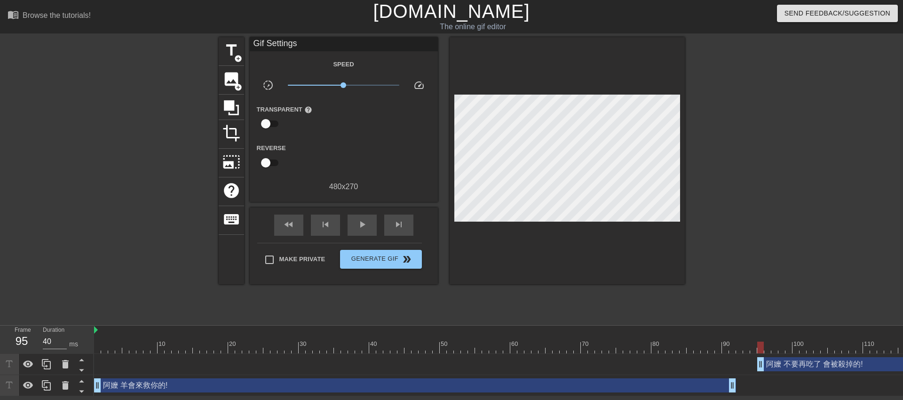
click at [765, 238] on div at bounding box center [766, 178] width 141 height 282
click at [378, 261] on span "Generate Gif double_arrow" at bounding box center [381, 259] width 74 height 11
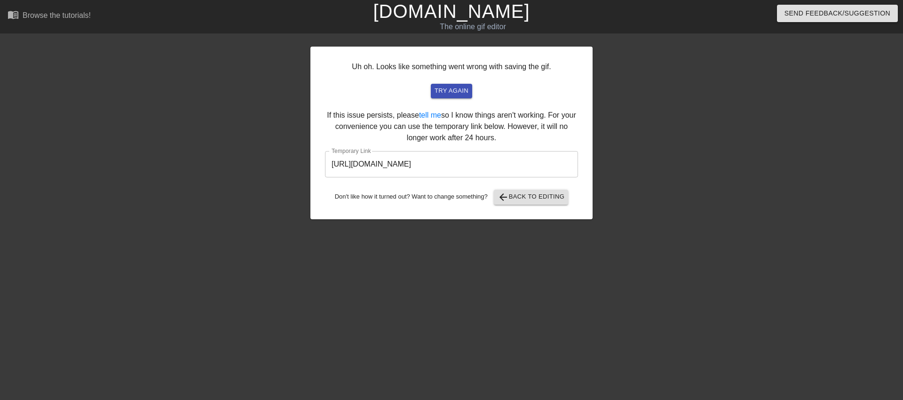
drag, startPoint x: 453, startPoint y: 198, endPoint x: 447, endPoint y: 187, distance: 12.6
click at [453, 198] on div "Don't like how it turned out? Want to change something? arrow_back Back to Edit…" at bounding box center [451, 197] width 253 height 15
